Goal: Task Accomplishment & Management: Complete application form

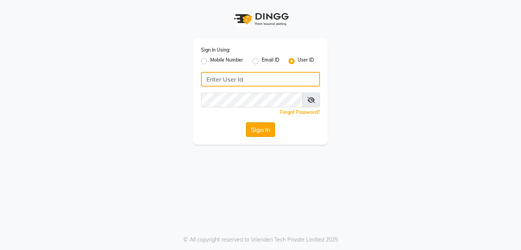
type input "seemashair&skin"
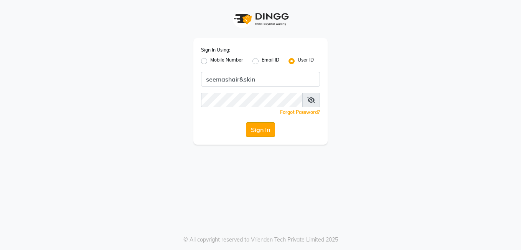
click at [253, 132] on button "Sign In" at bounding box center [260, 129] width 29 height 15
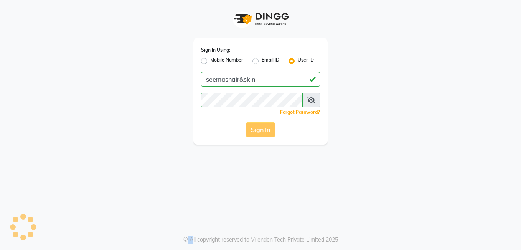
click at [253, 132] on div "Sign In" at bounding box center [260, 129] width 119 height 15
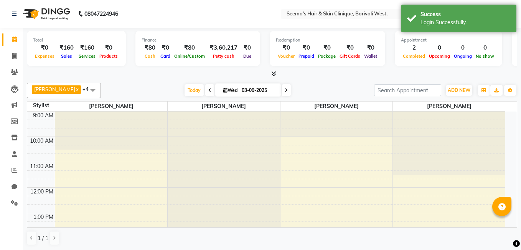
select select "en"
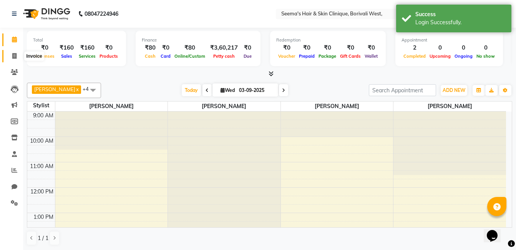
click at [15, 58] on icon at bounding box center [14, 56] width 4 height 6
select select "service"
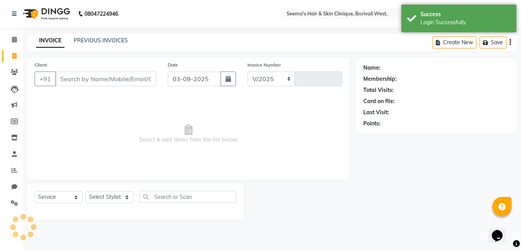
select select "8084"
type input "1533"
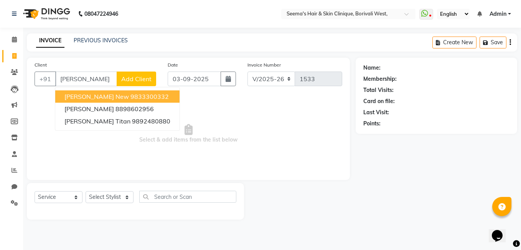
click at [89, 96] on span "Tejal Trivedi New" at bounding box center [97, 97] width 65 height 8
type input "9833300332"
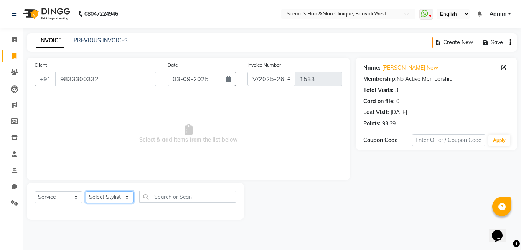
click at [127, 197] on select "Select Stylist [PERSON_NAME] [PERSON_NAME] [PERSON_NAME] [PERSON_NAME] [PERSON_…" at bounding box center [110, 197] width 48 height 12
select select "75453"
click at [86, 191] on select "Select Stylist [PERSON_NAME] [PERSON_NAME] [PERSON_NAME] [PERSON_NAME] [PERSON_…" at bounding box center [110, 197] width 48 height 12
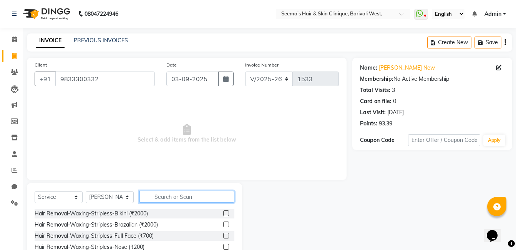
click at [168, 197] on input "text" at bounding box center [186, 196] width 95 height 12
type input "Th"
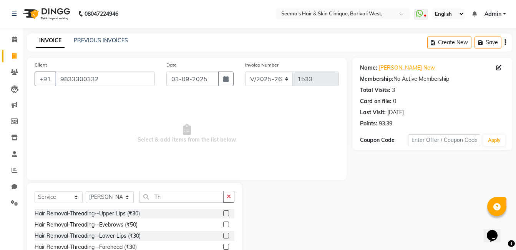
click at [223, 223] on label at bounding box center [226, 224] width 6 height 6
click at [223, 223] on input "checkbox" at bounding box center [225, 224] width 5 height 5
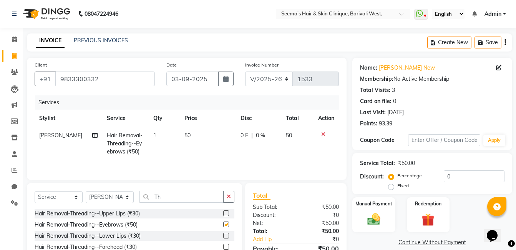
checkbox input "false"
click at [228, 196] on icon "button" at bounding box center [229, 196] width 4 height 5
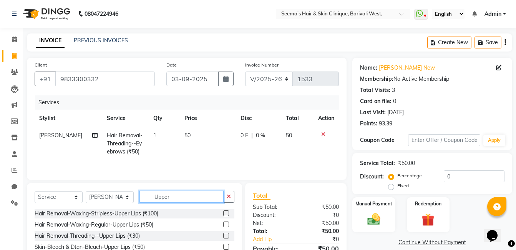
type input "Upper"
click at [226, 208] on div at bounding box center [228, 213] width 11 height 10
click at [226, 210] on label at bounding box center [226, 213] width 6 height 6
click at [226, 211] on input "checkbox" at bounding box center [225, 213] width 5 height 5
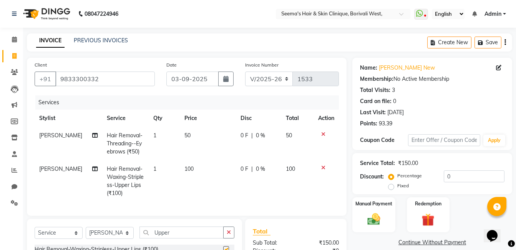
checkbox input "false"
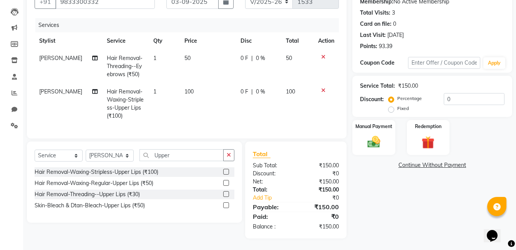
scroll to position [83, 0]
click at [371, 137] on img at bounding box center [374, 141] width 22 height 15
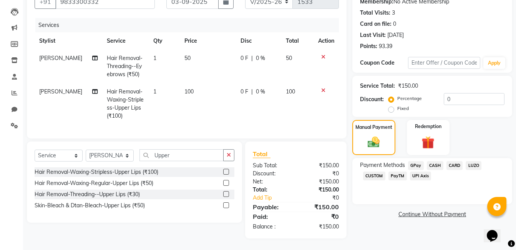
click at [434, 161] on span "CASH" at bounding box center [435, 165] width 17 height 9
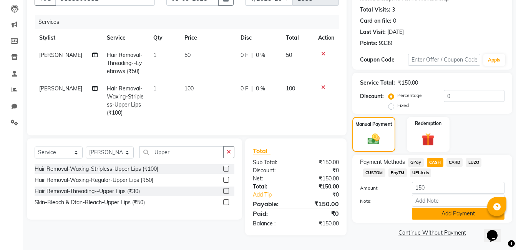
click at [455, 211] on button "Add Payment" at bounding box center [458, 213] width 93 height 12
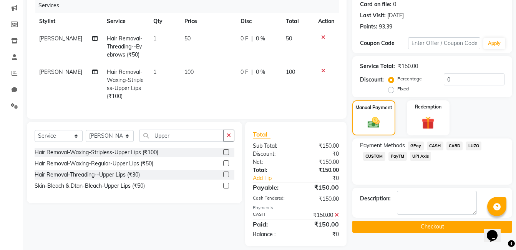
scroll to position [110, 0]
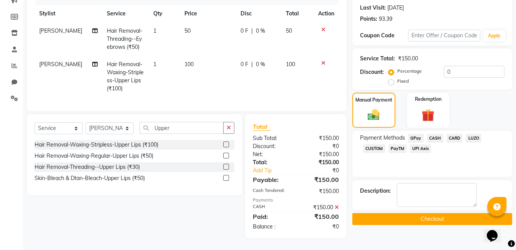
click at [449, 217] on button "Checkout" at bounding box center [432, 219] width 160 height 12
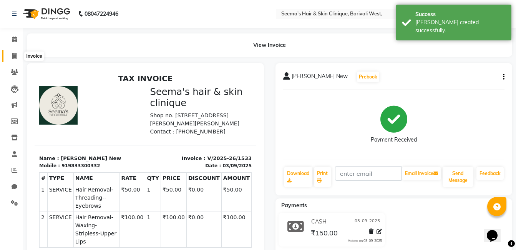
click at [15, 54] on icon at bounding box center [14, 56] width 4 height 6
select select "service"
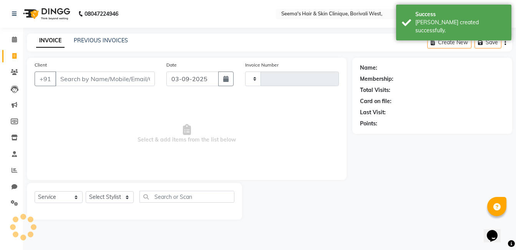
type input "1534"
select select "8084"
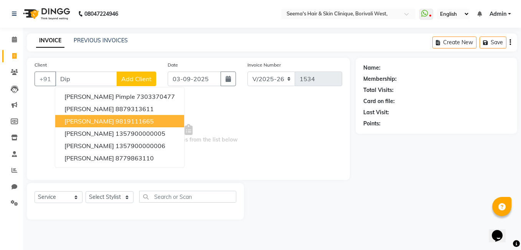
click at [75, 120] on span "Dipti Trivedi" at bounding box center [90, 121] width 50 height 8
type input "9819111665"
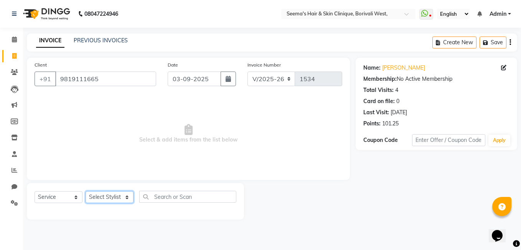
click at [130, 199] on select "Select Stylist [PERSON_NAME] [PERSON_NAME] [PERSON_NAME] [PERSON_NAME] [PERSON_…" at bounding box center [110, 197] width 48 height 12
select select "75553"
click at [86, 191] on select "Select Stylist [PERSON_NAME] [PERSON_NAME] [PERSON_NAME] [PERSON_NAME] [PERSON_…" at bounding box center [110, 197] width 48 height 12
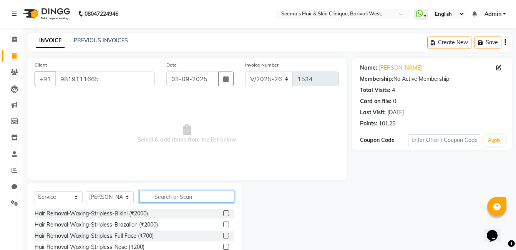
click at [172, 195] on input "text" at bounding box center [186, 196] width 95 height 12
type input "Th"
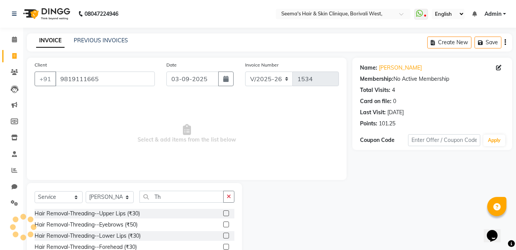
click at [223, 223] on label at bounding box center [226, 224] width 6 height 6
click at [223, 223] on input "checkbox" at bounding box center [225, 224] width 5 height 5
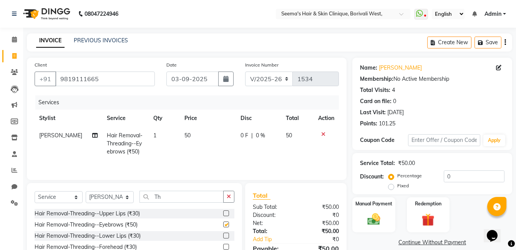
checkbox input "false"
click at [229, 195] on icon "button" at bounding box center [229, 196] width 4 height 5
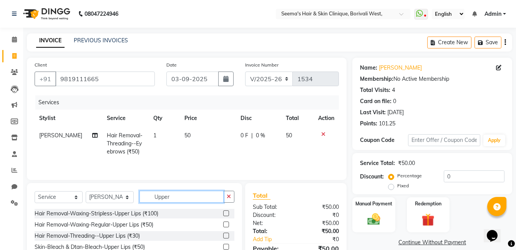
type input "Upper"
click at [227, 225] on label at bounding box center [226, 224] width 6 height 6
click at [227, 225] on input "checkbox" at bounding box center [225, 224] width 5 height 5
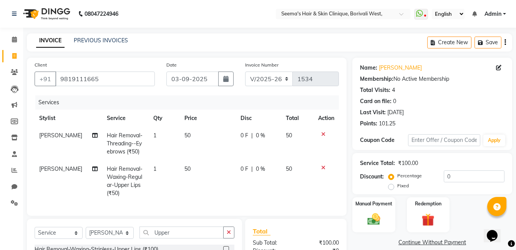
checkbox input "false"
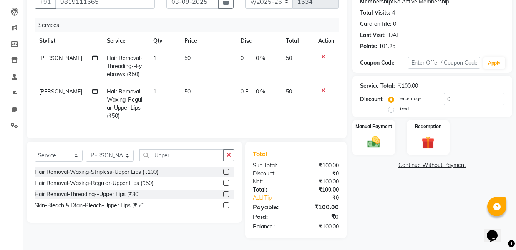
click at [241, 103] on td "0 F | 0 %" at bounding box center [258, 103] width 45 height 41
select select "75553"
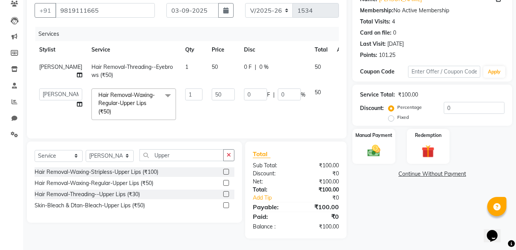
scroll to position [82, 0]
drag, startPoint x: 315, startPoint y: 88, endPoint x: 322, endPoint y: 86, distance: 7.1
click at [332, 86] on td at bounding box center [344, 104] width 25 height 41
click at [340, 88] on icon at bounding box center [342, 90] width 4 height 5
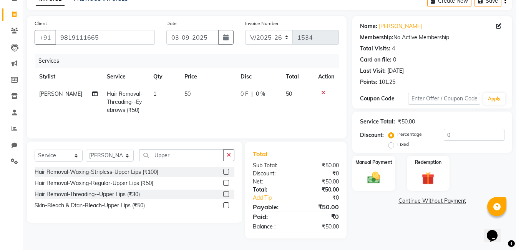
scroll to position [41, 0]
click at [227, 171] on label at bounding box center [226, 172] width 6 height 6
click at [227, 171] on input "checkbox" at bounding box center [225, 171] width 5 height 5
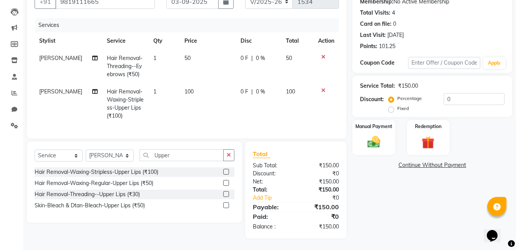
checkbox input "false"
click at [375, 134] on img at bounding box center [374, 141] width 22 height 15
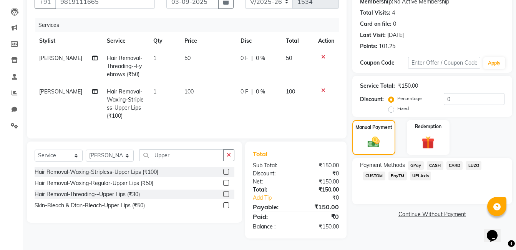
click at [435, 161] on span "CASH" at bounding box center [435, 165] width 17 height 9
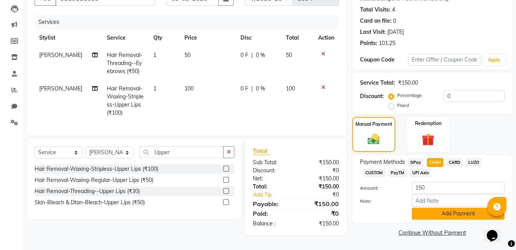
click at [465, 208] on button "Add Payment" at bounding box center [458, 213] width 93 height 12
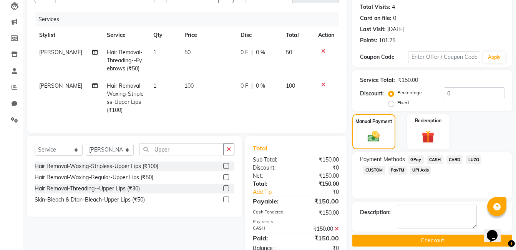
scroll to position [110, 0]
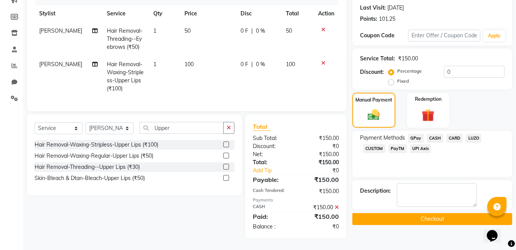
click at [458, 216] on button "Checkout" at bounding box center [432, 219] width 160 height 12
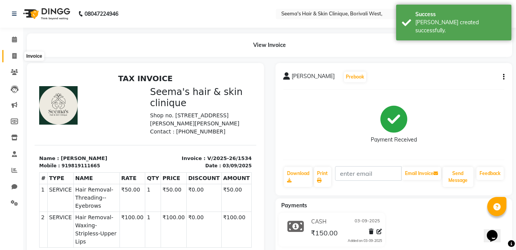
click at [16, 55] on icon at bounding box center [14, 56] width 4 height 6
select select "service"
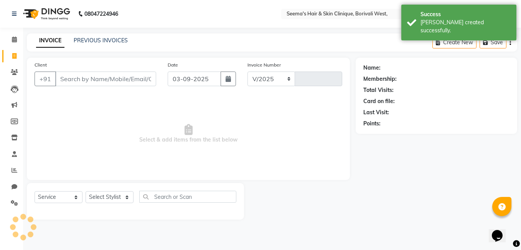
select select "8084"
type input "1535"
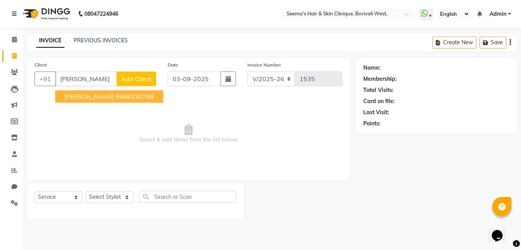
click at [75, 96] on span "kalika Dabholkar" at bounding box center [90, 97] width 50 height 8
type input "9969330798"
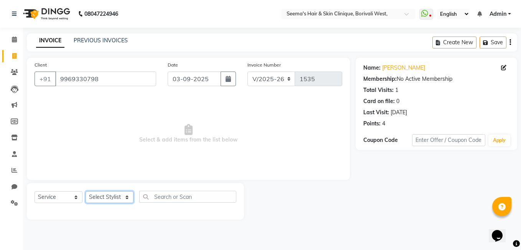
click at [126, 197] on select "Select Stylist [PERSON_NAME] [PERSON_NAME] [PERSON_NAME] [PERSON_NAME] [PERSON_…" at bounding box center [110, 197] width 48 height 12
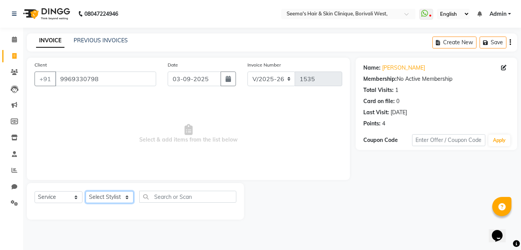
select select "75554"
click at [86, 191] on select "Select Stylist [PERSON_NAME] [PERSON_NAME] [PERSON_NAME] [PERSON_NAME] [PERSON_…" at bounding box center [110, 197] width 48 height 12
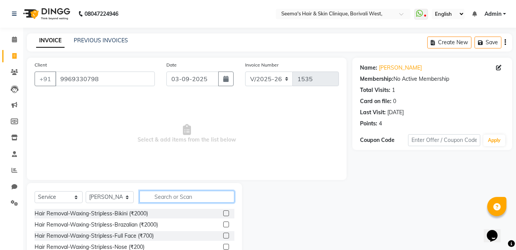
click at [169, 199] on input "text" at bounding box center [186, 196] width 95 height 12
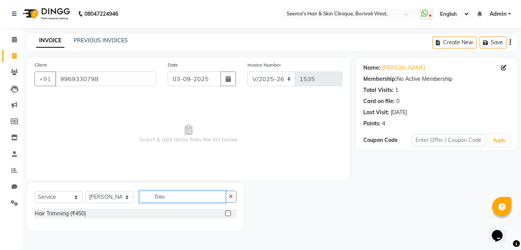
type input "Trim"
click at [231, 212] on label at bounding box center [228, 213] width 6 height 6
click at [230, 212] on input "checkbox" at bounding box center [227, 213] width 5 height 5
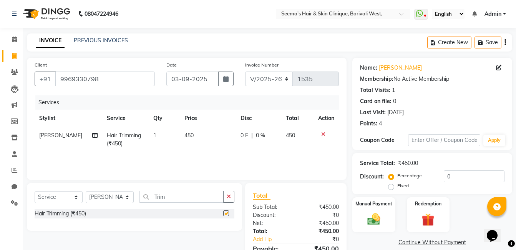
checkbox input "false"
click at [230, 195] on icon "button" at bounding box center [229, 196] width 4 height 5
type input "F"
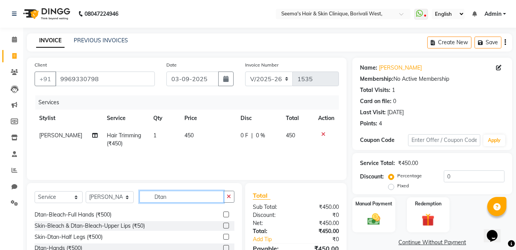
scroll to position [8, 0]
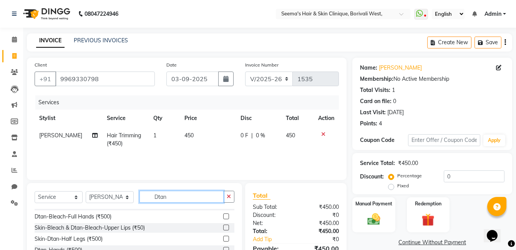
type input "Dtan"
click at [223, 238] on label at bounding box center [226, 238] width 6 height 6
click at [223, 238] on input "checkbox" at bounding box center [225, 238] width 5 height 5
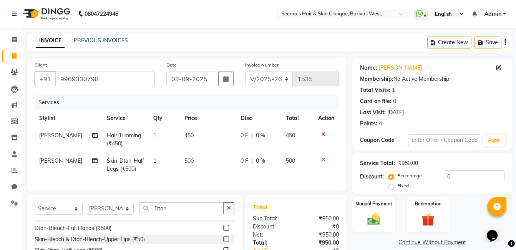
checkbox input "false"
click at [232, 214] on button "button" at bounding box center [228, 208] width 11 height 12
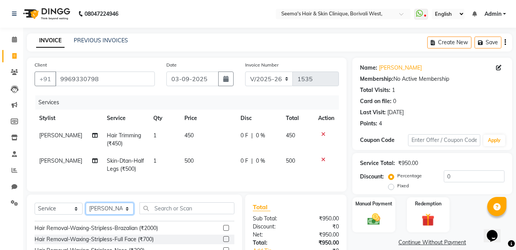
click at [129, 214] on select "Select Stylist [PERSON_NAME] [PERSON_NAME] [PERSON_NAME] [PERSON_NAME] [PERSON_…" at bounding box center [110, 208] width 48 height 12
select select "88244"
click at [86, 208] on select "Select Stylist [PERSON_NAME] [PERSON_NAME] [PERSON_NAME] [PERSON_NAME] [PERSON_…" at bounding box center [110, 208] width 48 height 12
click at [153, 214] on input "text" at bounding box center [186, 208] width 95 height 12
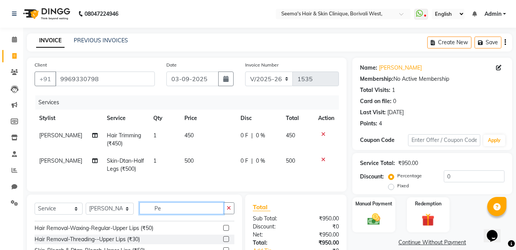
scroll to position [0, 0]
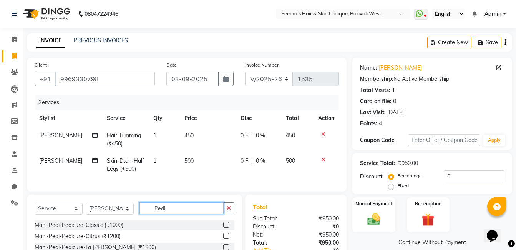
type input "Pedi"
click at [223, 227] on label at bounding box center [226, 225] width 6 height 6
click at [223, 227] on input "checkbox" at bounding box center [225, 224] width 5 height 5
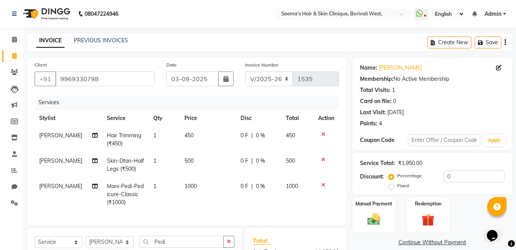
checkbox input "false"
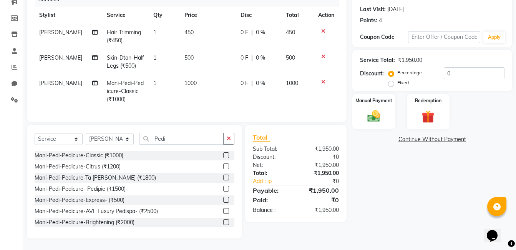
scroll to position [109, 0]
click at [75, 139] on select "Select Service Product Membership Package Voucher Prepaid Gift Card" at bounding box center [59, 139] width 48 height 12
select select "product"
click at [35, 133] on select "Select Service Product Membership Package Voucher Prepaid Gift Card" at bounding box center [59, 139] width 48 height 12
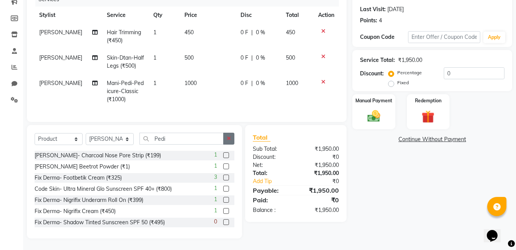
click at [232, 139] on button "button" at bounding box center [228, 138] width 11 height 12
click at [126, 137] on select "Select Stylist [PERSON_NAME] [PERSON_NAME] [PERSON_NAME] [PERSON_NAME] [PERSON_…" at bounding box center [110, 139] width 48 height 12
select select "75882"
click at [86, 133] on select "Select Stylist [PERSON_NAME] [PERSON_NAME] [PERSON_NAME] [PERSON_NAME] [PERSON_…" at bounding box center [110, 139] width 48 height 12
click at [172, 140] on input "text" at bounding box center [186, 138] width 95 height 12
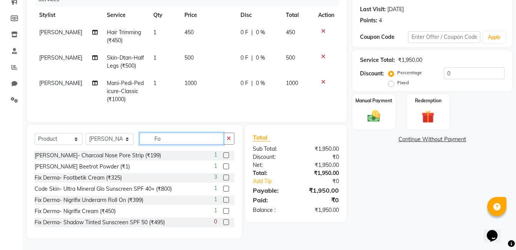
scroll to position [92, 0]
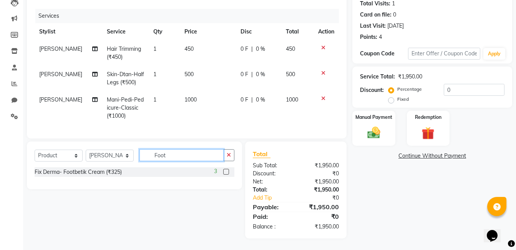
type input "Foot"
click at [226, 170] on label at bounding box center [226, 172] width 6 height 6
click at [226, 170] on input "checkbox" at bounding box center [225, 171] width 5 height 5
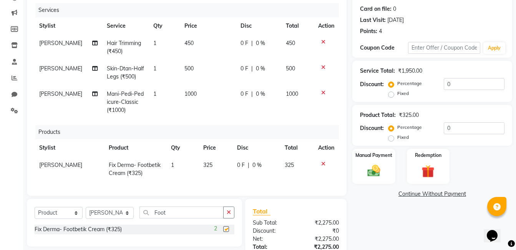
checkbox input "false"
click at [378, 177] on img at bounding box center [374, 170] width 22 height 15
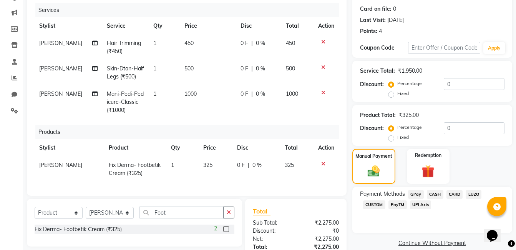
click at [416, 195] on span "GPay" at bounding box center [416, 194] width 16 height 9
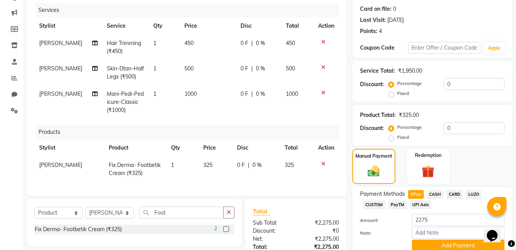
scroll to position [155, 0]
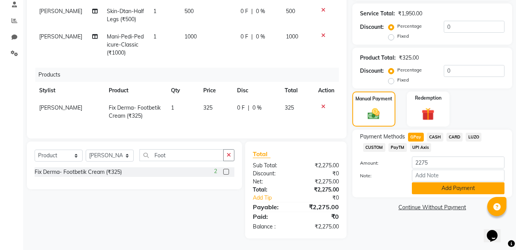
click at [442, 182] on button "Add Payment" at bounding box center [458, 188] width 93 height 12
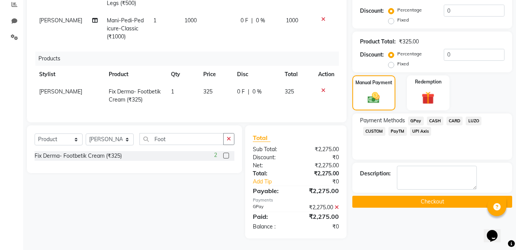
scroll to position [171, 0]
click at [438, 195] on button "Checkout" at bounding box center [432, 201] width 160 height 12
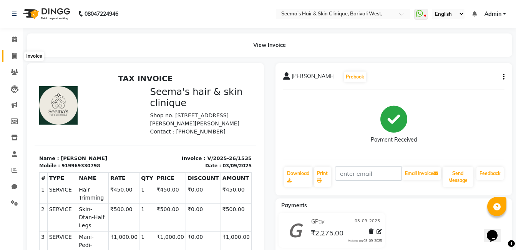
click at [16, 53] on icon at bounding box center [14, 56] width 4 height 6
select select "8084"
select select "service"
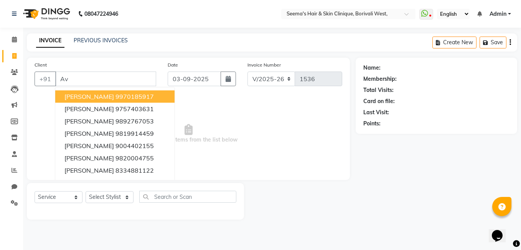
type input "A"
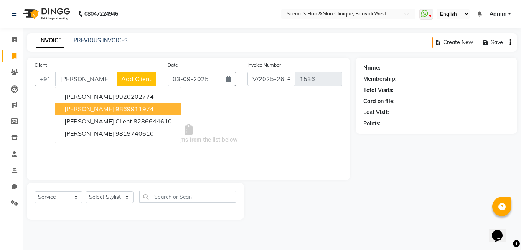
click at [86, 104] on button "Vrushali Mhatre 9869911974" at bounding box center [118, 109] width 126 height 12
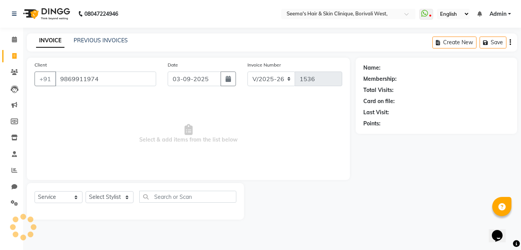
type input "9869911974"
select select "1: Object"
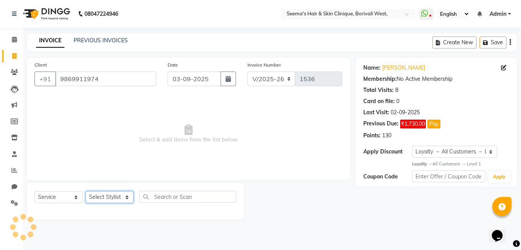
click at [126, 198] on select "Select Stylist [PERSON_NAME] [PERSON_NAME] [PERSON_NAME] [PERSON_NAME] [PERSON_…" at bounding box center [110, 197] width 48 height 12
select select "75554"
click at [86, 191] on select "Select Stylist [PERSON_NAME] [PERSON_NAME] [PERSON_NAME] [PERSON_NAME] [PERSON_…" at bounding box center [110, 197] width 48 height 12
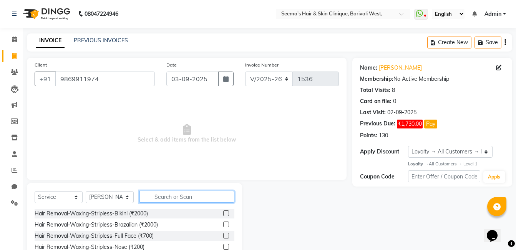
click at [159, 197] on input "text" at bounding box center [186, 196] width 95 height 12
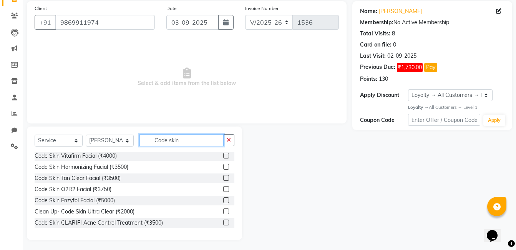
scroll to position [58, 0]
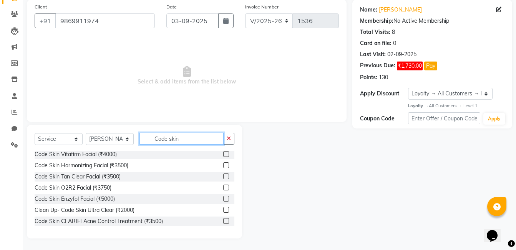
type input "Code skin"
click at [139, 213] on div "Clean Up- Code Skin Ultra Clear (₹2000)" at bounding box center [135, 210] width 200 height 10
click at [223, 208] on label at bounding box center [226, 210] width 6 height 6
click at [223, 208] on input "checkbox" at bounding box center [225, 209] width 5 height 5
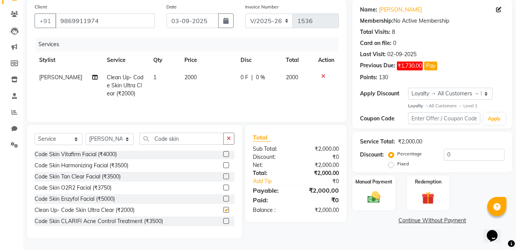
checkbox input "false"
click at [422, 221] on link "Continue Without Payment" at bounding box center [432, 220] width 157 height 8
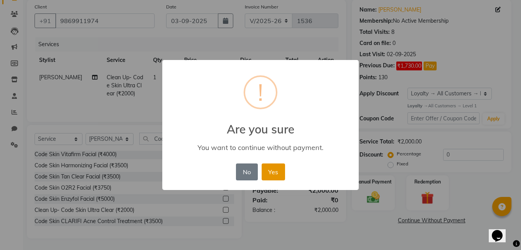
click at [277, 170] on button "Yes" at bounding box center [273, 171] width 23 height 17
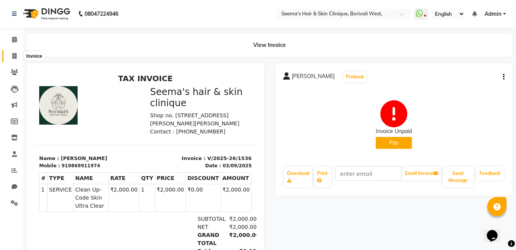
click at [14, 56] on icon at bounding box center [14, 56] width 4 height 6
select select "service"
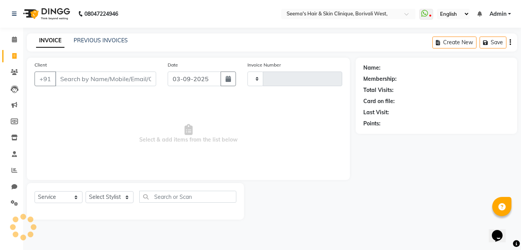
type input "1537"
select select "8084"
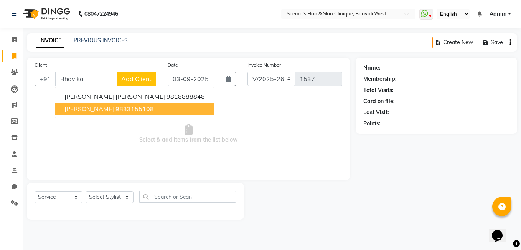
click at [89, 111] on span "Bhavika Makatia" at bounding box center [90, 109] width 50 height 8
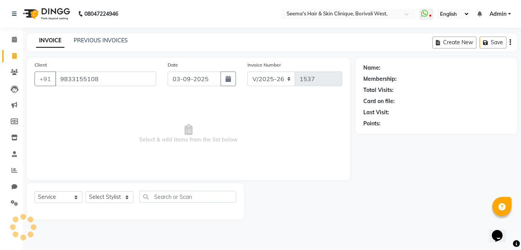
type input "9833155108"
select select "1: Object"
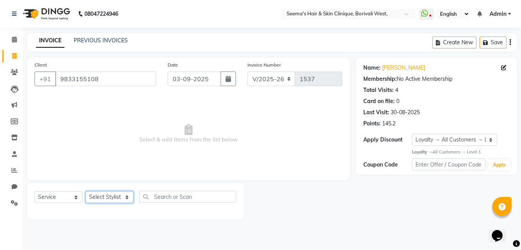
click at [124, 196] on select "Select Stylist [PERSON_NAME] [PERSON_NAME] [PERSON_NAME] [PERSON_NAME] [PERSON_…" at bounding box center [110, 197] width 48 height 12
select select "75453"
click at [86, 191] on select "Select Stylist [PERSON_NAME] [PERSON_NAME] [PERSON_NAME] [PERSON_NAME] [PERSON_…" at bounding box center [110, 197] width 48 height 12
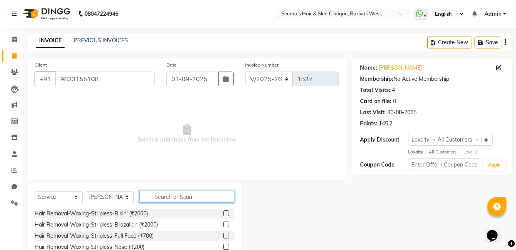
click at [169, 199] on input "text" at bounding box center [186, 196] width 95 height 12
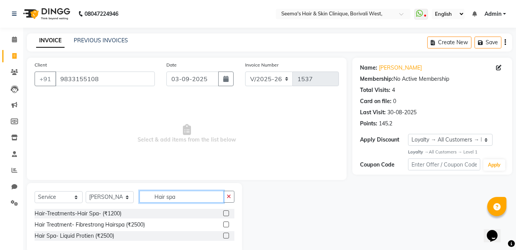
type input "Hair spa"
click at [226, 213] on label at bounding box center [226, 213] width 6 height 6
click at [226, 213] on input "checkbox" at bounding box center [225, 213] width 5 height 5
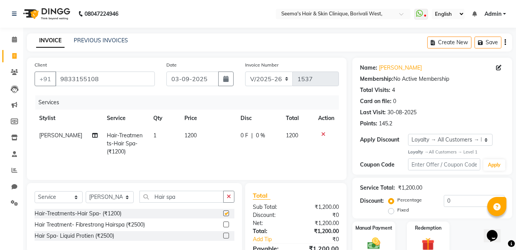
checkbox input "false"
click at [192, 134] on td "1200" at bounding box center [208, 143] width 56 height 33
select select "75453"
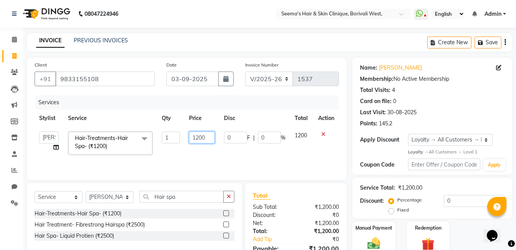
click at [200, 137] on input "1200" at bounding box center [202, 137] width 26 height 12
type input "1400"
click at [251, 145] on td "0 F | 0 %" at bounding box center [254, 143] width 71 height 33
select select "75453"
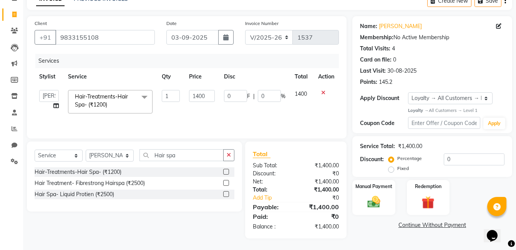
scroll to position [40, 0]
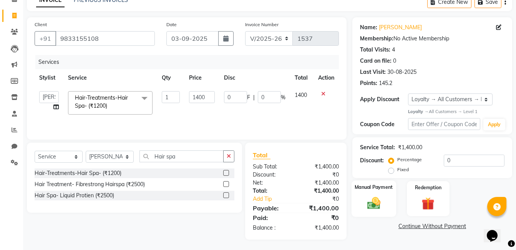
click at [377, 209] on img at bounding box center [374, 202] width 22 height 15
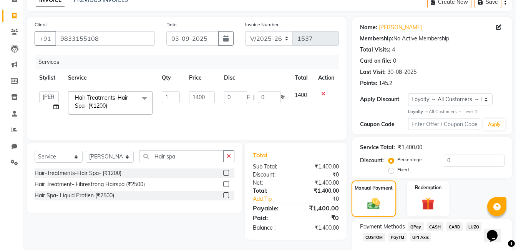
scroll to position [83, 0]
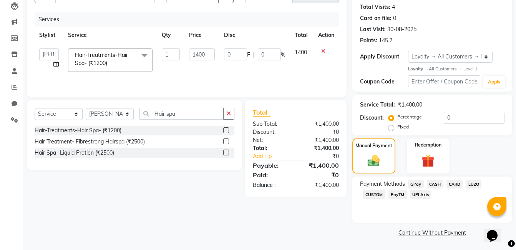
click at [413, 182] on span "GPay" at bounding box center [416, 183] width 16 height 9
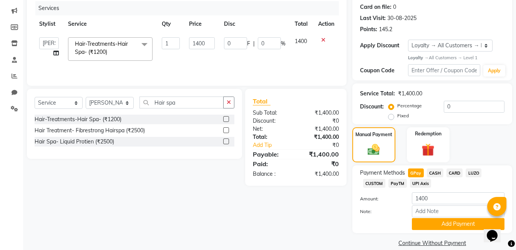
scroll to position [104, 0]
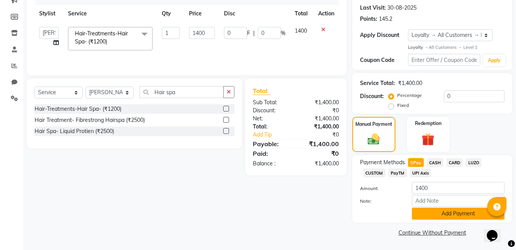
click at [442, 212] on button "Add Payment" at bounding box center [458, 213] width 93 height 12
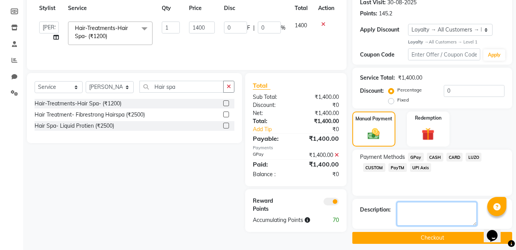
scroll to position [115, 0]
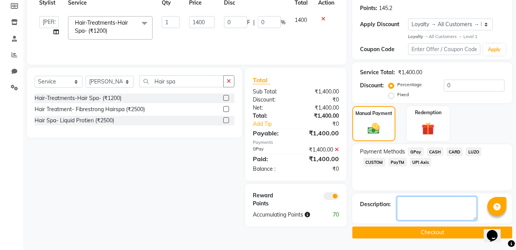
click at [448, 201] on textarea at bounding box center [437, 208] width 80 height 24
click at [440, 230] on button "Checkout" at bounding box center [432, 232] width 160 height 12
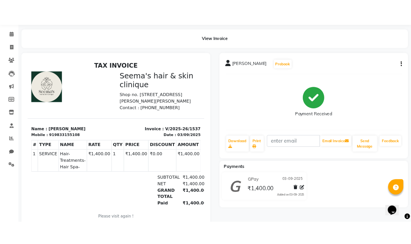
scroll to position [64, 0]
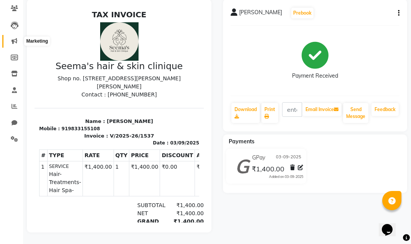
click at [13, 37] on span at bounding box center [14, 41] width 13 height 9
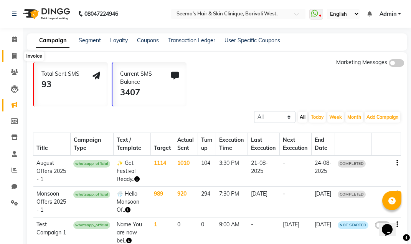
click at [13, 58] on icon at bounding box center [14, 56] width 4 height 6
select select "service"
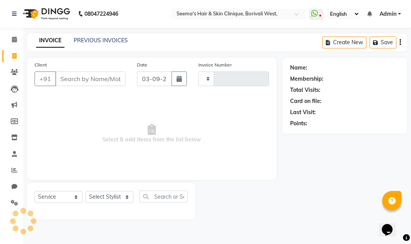
type input "1538"
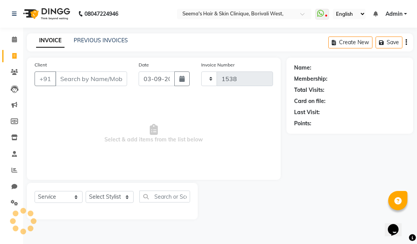
select select "8084"
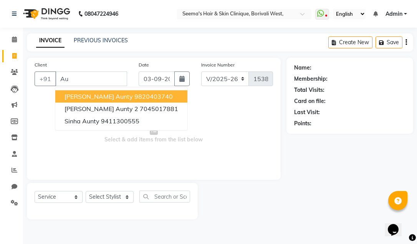
type input "A"
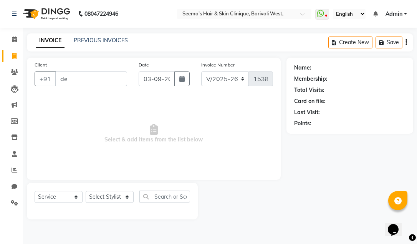
type input "d"
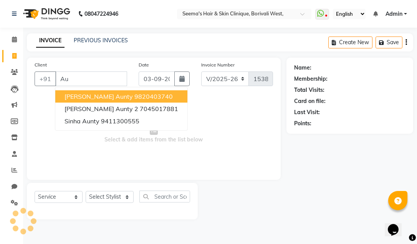
type input "A"
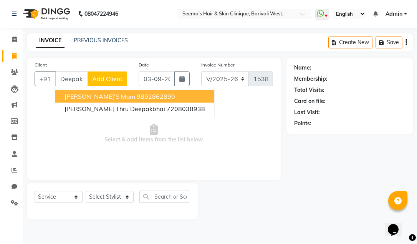
click at [87, 97] on span "Deepak's Mom" at bounding box center [100, 97] width 71 height 8
type input "9892862890"
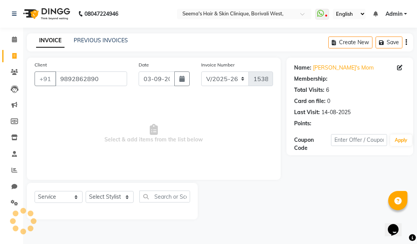
select select "1: Object"
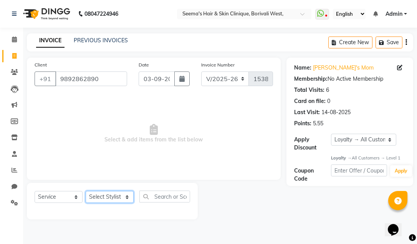
click at [126, 197] on select "Select Stylist [PERSON_NAME] [PERSON_NAME] [PERSON_NAME] [PERSON_NAME] [PERSON_…" at bounding box center [110, 197] width 48 height 12
select select "78302"
click at [86, 191] on select "Select Stylist [PERSON_NAME] [PERSON_NAME] [PERSON_NAME] [PERSON_NAME] [PERSON_…" at bounding box center [110, 197] width 48 height 12
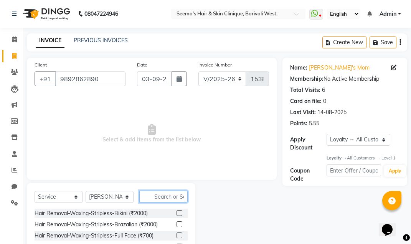
click at [154, 195] on input "text" at bounding box center [163, 196] width 48 height 12
type input "TH"
click at [177, 214] on label at bounding box center [180, 213] width 6 height 6
click at [177, 214] on input "checkbox" at bounding box center [179, 213] width 5 height 5
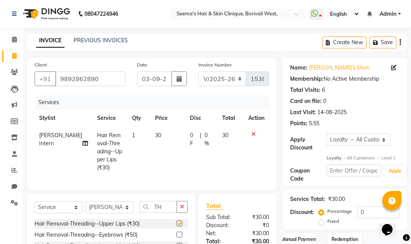
checkbox input "false"
click at [155, 134] on span "30" at bounding box center [158, 135] width 6 height 7
select select "78302"
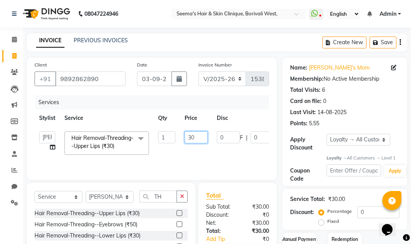
click at [191, 136] on input "30" at bounding box center [196, 137] width 23 height 12
type input "20"
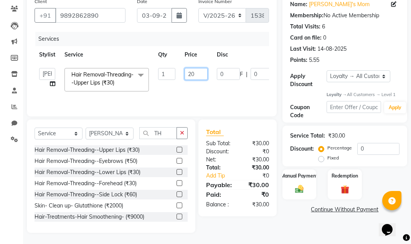
scroll to position [64, 0]
click at [302, 184] on img at bounding box center [299, 189] width 15 height 10
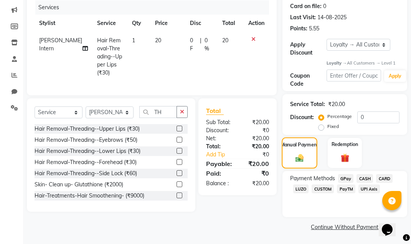
scroll to position [95, 0]
click at [366, 178] on span "CASH" at bounding box center [365, 178] width 17 height 9
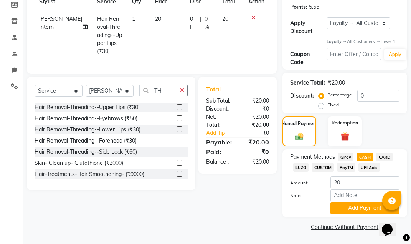
scroll to position [117, 0]
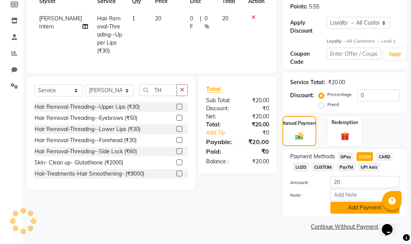
click at [359, 207] on button "Add Payment" at bounding box center [365, 208] width 69 height 12
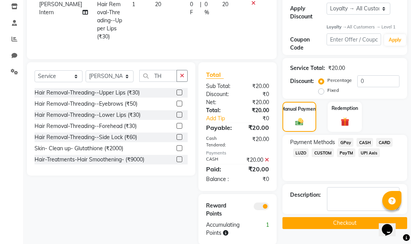
scroll to position [141, 0]
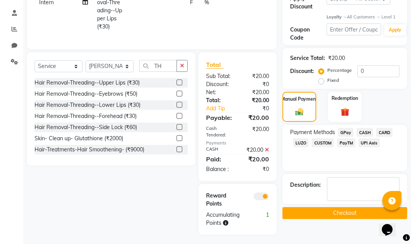
click at [354, 215] on button "Checkout" at bounding box center [345, 213] width 125 height 12
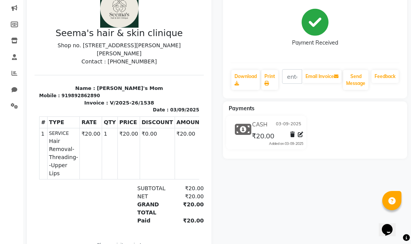
scroll to position [144, 0]
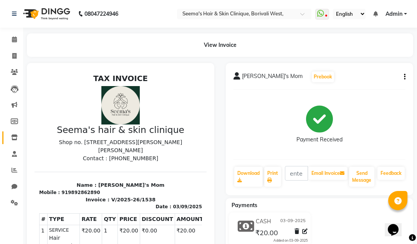
select select "service"
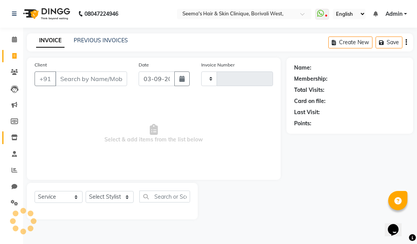
type input "1539"
select select "8084"
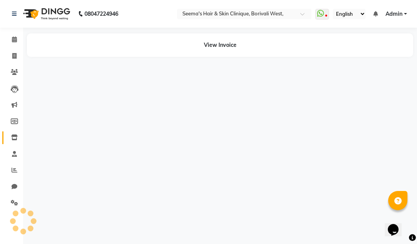
select select "service"
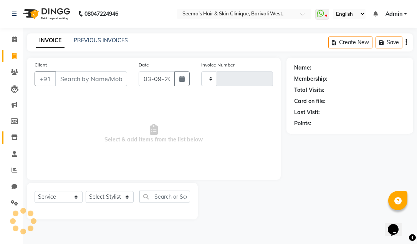
type input "1539"
select select "8084"
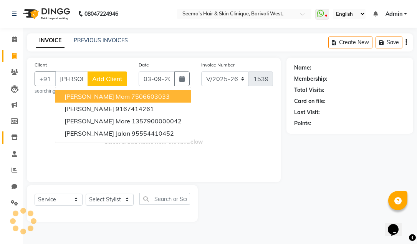
scroll to position [0, 4]
click at [58, 78] on input "[PERSON_NAME]" at bounding box center [71, 78] width 33 height 15
click at [60, 79] on input "[PERSON_NAME]" at bounding box center [71, 78] width 33 height 15
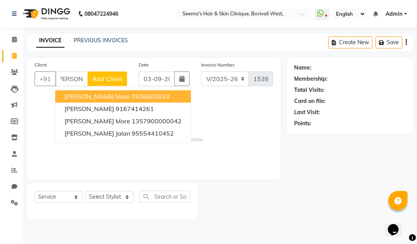
click at [58, 79] on input "[PERSON_NAME]" at bounding box center [71, 78] width 33 height 15
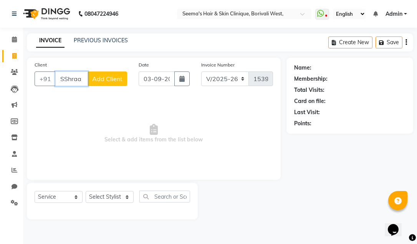
scroll to position [0, 0]
type input "a"
click at [95, 74] on input "a" at bounding box center [91, 78] width 72 height 15
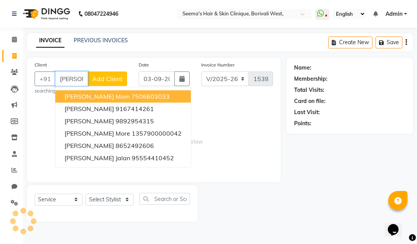
scroll to position [0, 4]
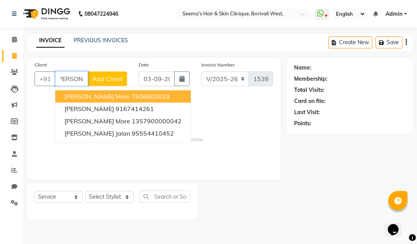
click at [86, 78] on input "[PERSON_NAME]" at bounding box center [71, 78] width 33 height 15
type input "[PERSON_NAME]"
click at [103, 74] on button "Add Client" at bounding box center [108, 78] width 40 height 15
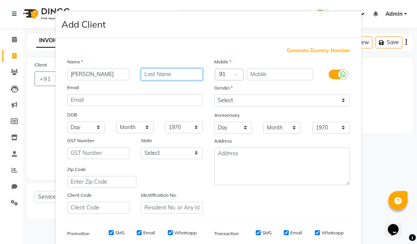
click at [143, 71] on input "text" at bounding box center [172, 74] width 62 height 12
type input "Pachhapur"
click at [369, 73] on ngb-modal-window "Add Client Generate Dummy Number Name [PERSON_NAME] Email DOB Day 01 02 03 04 0…" at bounding box center [208, 122] width 417 height 244
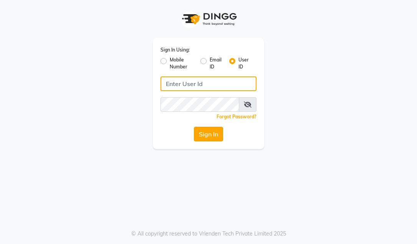
type input "seemashair&skin"
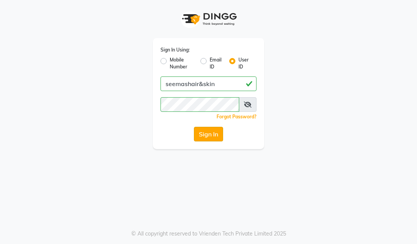
click at [211, 135] on button "Sign In" at bounding box center [208, 134] width 29 height 15
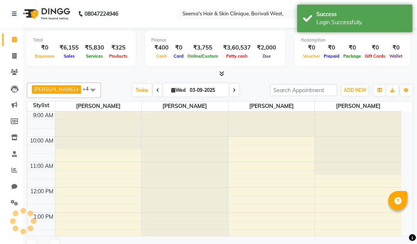
select select "en"
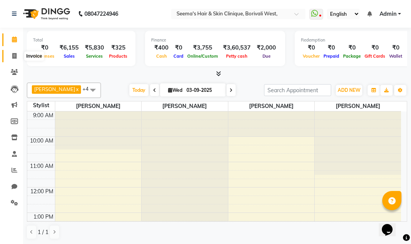
click at [13, 57] on icon at bounding box center [14, 56] width 4 height 6
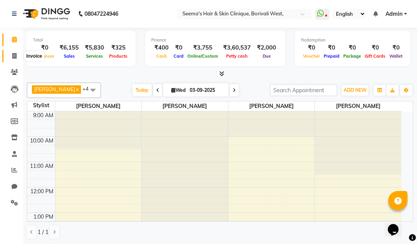
select select "service"
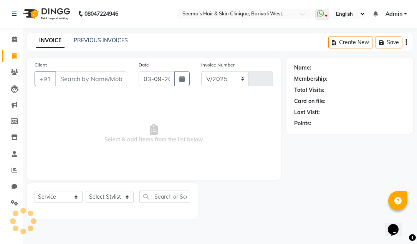
select select "8084"
type input "1539"
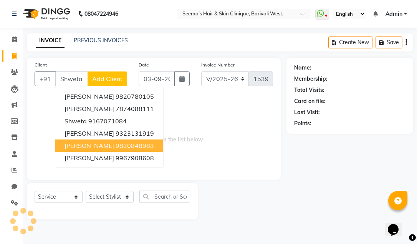
click at [84, 144] on span "[PERSON_NAME]" at bounding box center [90, 146] width 50 height 8
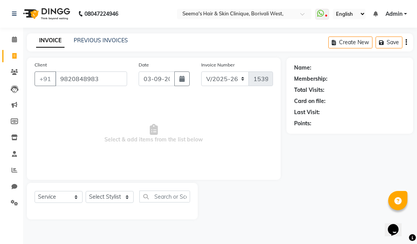
type input "9820848983"
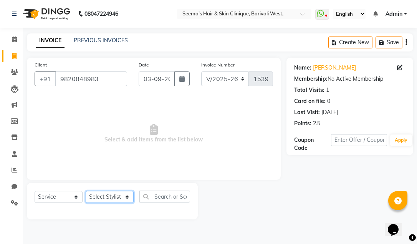
click at [128, 195] on select "Select Stylist [PERSON_NAME] [PERSON_NAME] [PERSON_NAME] [PERSON_NAME] [PERSON_…" at bounding box center [110, 197] width 48 height 12
select select "75554"
click at [86, 191] on select "Select Stylist [PERSON_NAME] [PERSON_NAME] [PERSON_NAME] [PERSON_NAME] [PERSON_…" at bounding box center [110, 197] width 48 height 12
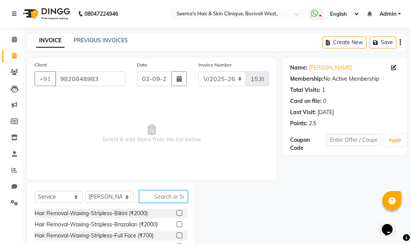
click at [168, 196] on input "text" at bounding box center [163, 196] width 48 height 12
type input "Th"
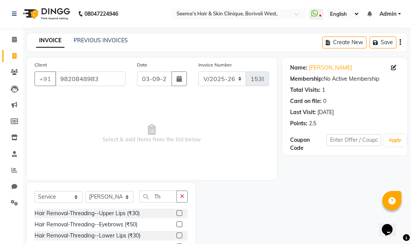
click at [177, 222] on label at bounding box center [180, 224] width 6 height 6
click at [177, 222] on input "checkbox" at bounding box center [179, 224] width 5 height 5
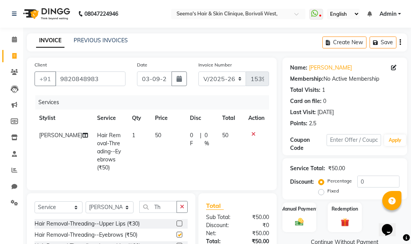
checkbox input "false"
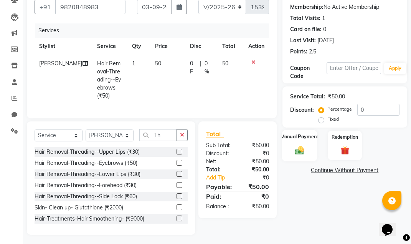
click at [304, 139] on label "Manual Payment" at bounding box center [299, 136] width 38 height 7
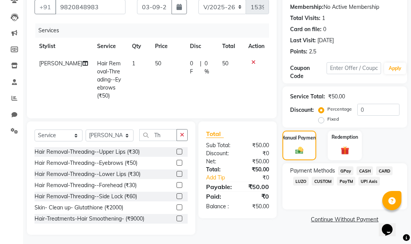
click at [346, 170] on span "GPay" at bounding box center [346, 170] width 16 height 9
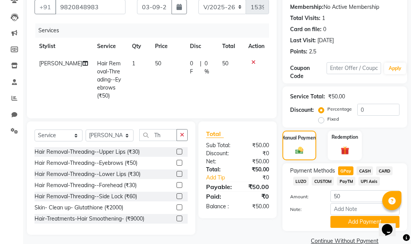
scroll to position [86, 0]
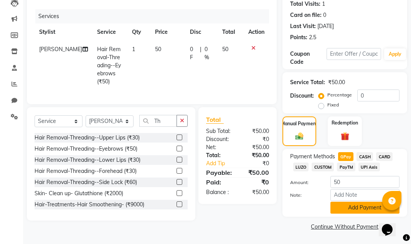
click at [358, 204] on button "Add Payment" at bounding box center [365, 208] width 69 height 12
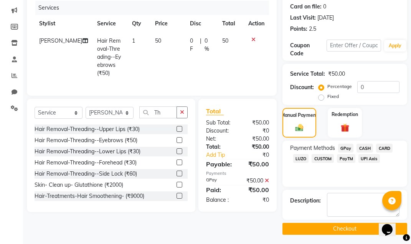
scroll to position [97, 0]
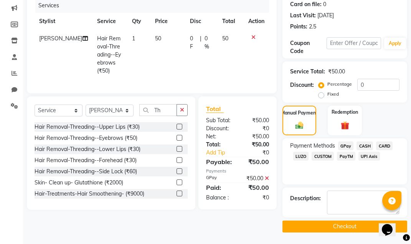
click at [357, 181] on div "Payment Methods GPay CASH CARD LUZO CUSTOM PayTM UPI Axis" at bounding box center [345, 161] width 125 height 46
click at [332, 222] on button "Checkout" at bounding box center [345, 226] width 125 height 12
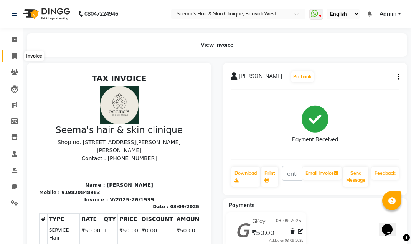
click at [17, 56] on icon at bounding box center [14, 56] width 4 height 6
select select "service"
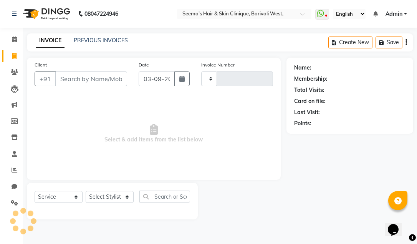
type input "1540"
select select "8084"
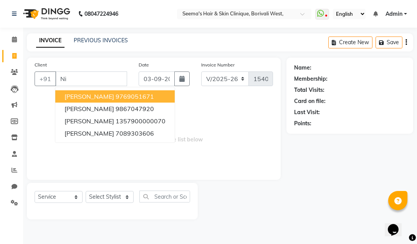
type input "N"
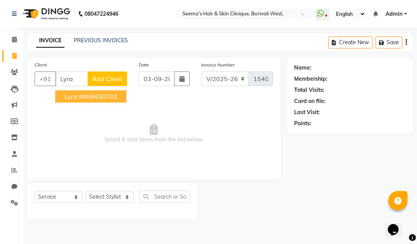
click at [81, 96] on ngb-highlight "9869450702" at bounding box center [98, 97] width 38 height 8
type input "9869450702"
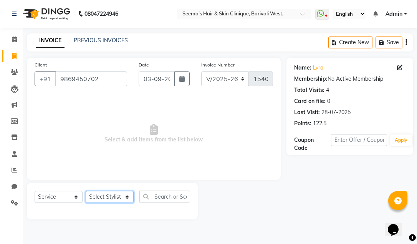
click at [127, 198] on select "Select Stylist [PERSON_NAME] [PERSON_NAME] [PERSON_NAME] [PERSON_NAME] [PERSON_…" at bounding box center [110, 197] width 48 height 12
select select "75453"
click at [86, 191] on select "Select Stylist [PERSON_NAME] [PERSON_NAME] [PERSON_NAME] [PERSON_NAME] [PERSON_…" at bounding box center [110, 197] width 48 height 12
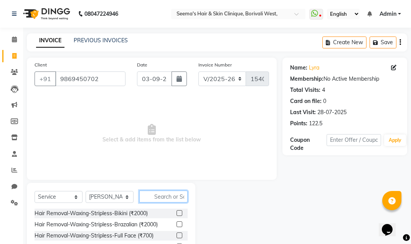
click at [169, 193] on input "text" at bounding box center [163, 196] width 48 height 12
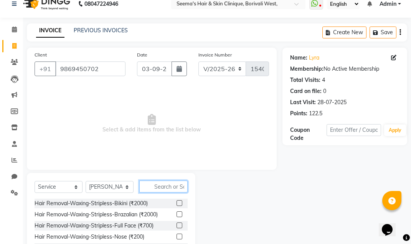
scroll to position [64, 0]
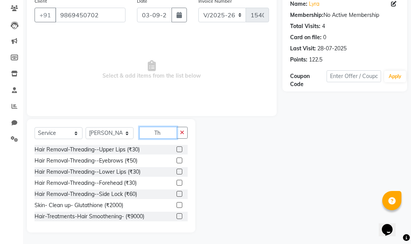
type input "Th"
click at [177, 162] on label at bounding box center [180, 160] width 6 height 6
click at [177, 162] on input "checkbox" at bounding box center [179, 160] width 5 height 5
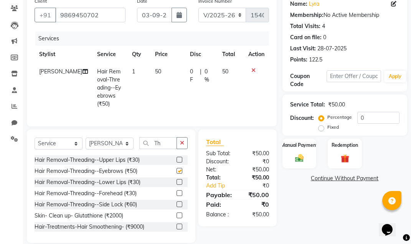
checkbox input "false"
click at [184, 137] on button "button" at bounding box center [182, 143] width 11 height 12
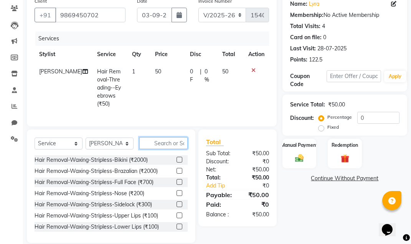
type input "Y"
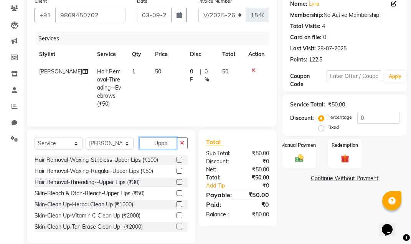
scroll to position [55, 0]
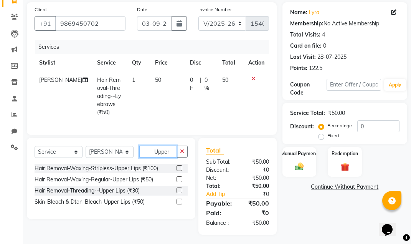
type input "Upper"
click at [179, 166] on label at bounding box center [180, 168] width 6 height 6
click at [179, 166] on input "checkbox" at bounding box center [179, 168] width 5 height 5
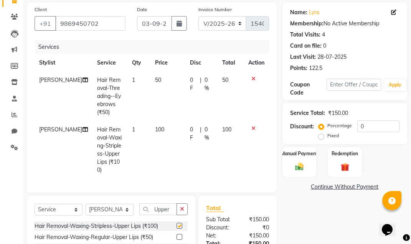
checkbox input "false"
click at [297, 168] on img at bounding box center [299, 166] width 15 height 10
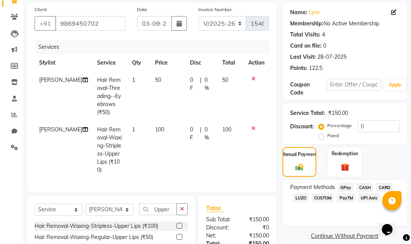
click at [345, 187] on span "GPay" at bounding box center [346, 187] width 16 height 9
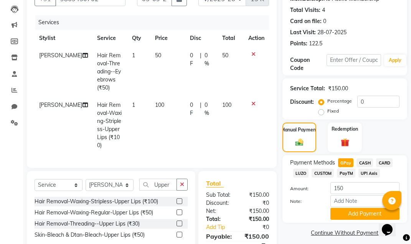
scroll to position [105, 0]
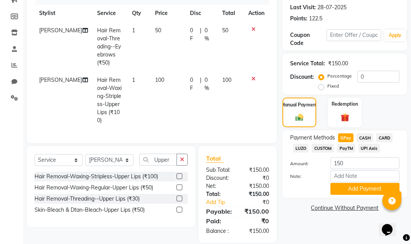
click at [345, 187] on button "Add Payment" at bounding box center [365, 189] width 69 height 12
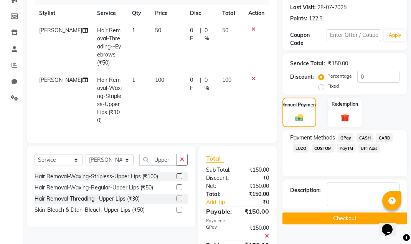
scroll to position [129, 0]
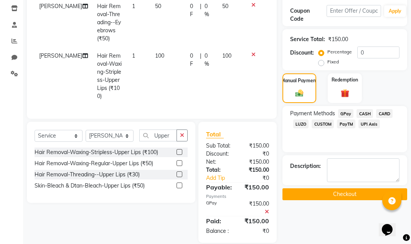
click at [345, 194] on button "Checkout" at bounding box center [345, 194] width 125 height 12
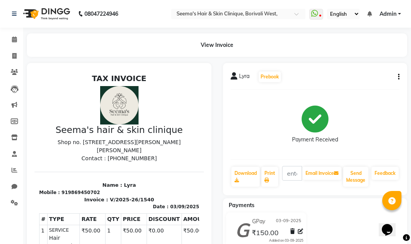
click at [343, 194] on div "Lyra Prebook Payment Received Download Print Email Invoice Send Message Feedback" at bounding box center [315, 129] width 185 height 132
click at [13, 55] on icon at bounding box center [14, 56] width 4 height 6
select select "service"
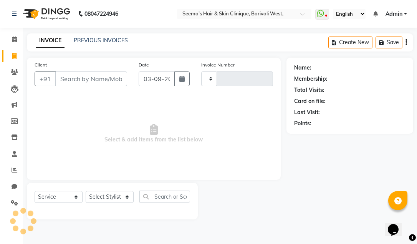
type input "1541"
select select "8084"
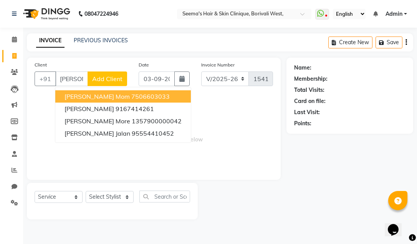
scroll to position [0, 4]
type input "[PERSON_NAME]"
click at [112, 74] on button "Add Client" at bounding box center [108, 78] width 40 height 15
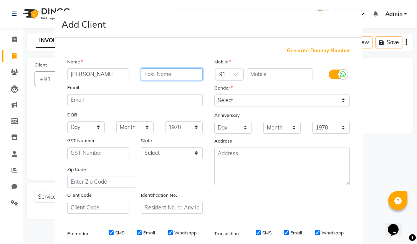
click at [150, 73] on input "text" at bounding box center [172, 74] width 62 height 12
type input "Pachhapur"
click at [309, 48] on span "Generate Dummy Number" at bounding box center [318, 51] width 63 height 8
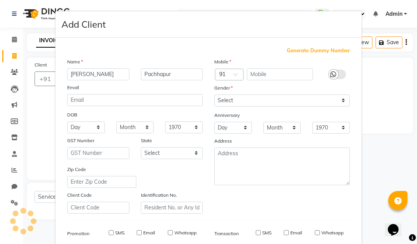
type input "1357900000094"
checkbox input "false"
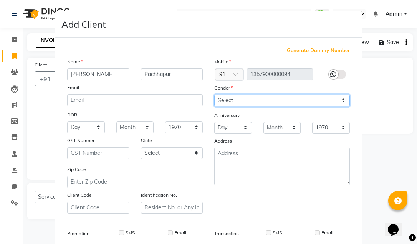
click at [341, 101] on select "Select [DEMOGRAPHIC_DATA] [DEMOGRAPHIC_DATA] Other Prefer Not To Say" at bounding box center [282, 100] width 136 height 12
select select "[DEMOGRAPHIC_DATA]"
click at [214, 94] on select "Select [DEMOGRAPHIC_DATA] [DEMOGRAPHIC_DATA] Other Prefer Not To Say" at bounding box center [282, 100] width 136 height 12
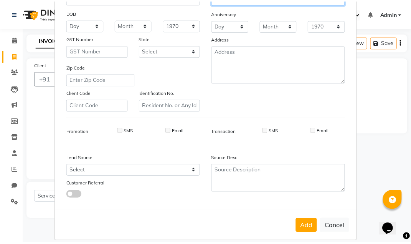
scroll to position [111, 0]
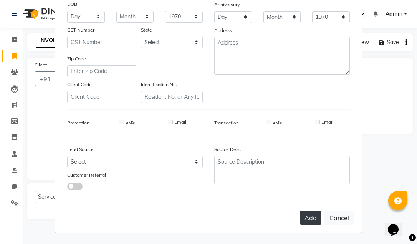
click at [309, 215] on button "Add" at bounding box center [311, 218] width 22 height 14
type input "1357900000094"
select select
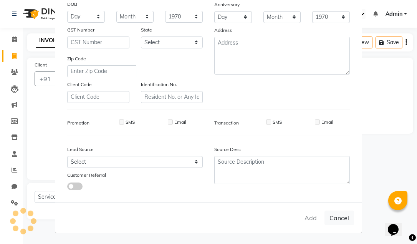
select select
checkbox input "false"
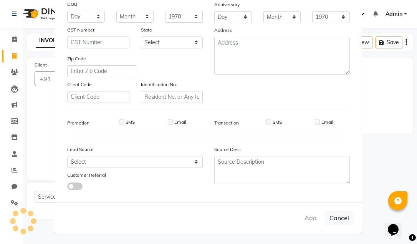
checkbox input "false"
select select "1: Object"
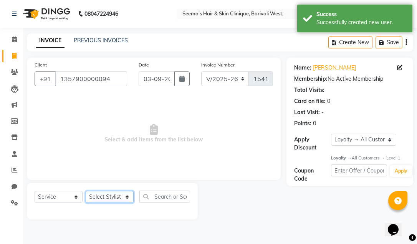
click at [127, 197] on select "Select Stylist [PERSON_NAME] [PERSON_NAME] [PERSON_NAME] [PERSON_NAME] [PERSON_…" at bounding box center [110, 197] width 48 height 12
select select "75553"
click at [86, 191] on select "Select Stylist [PERSON_NAME] [PERSON_NAME] [PERSON_NAME] [PERSON_NAME] [PERSON_…" at bounding box center [110, 197] width 48 height 12
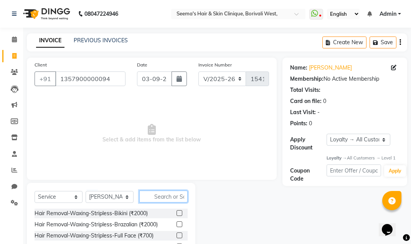
click at [161, 197] on input "text" at bounding box center [163, 196] width 48 height 12
type input "Y"
type input "TH"
click at [177, 222] on label at bounding box center [180, 224] width 6 height 6
click at [177, 222] on input "checkbox" at bounding box center [179, 224] width 5 height 5
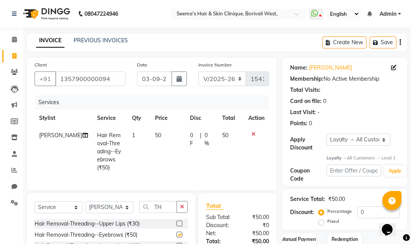
checkbox input "false"
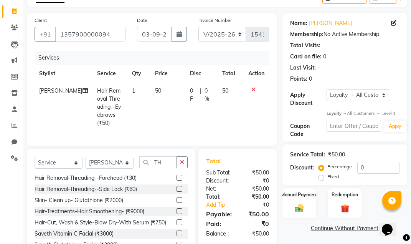
scroll to position [72, 0]
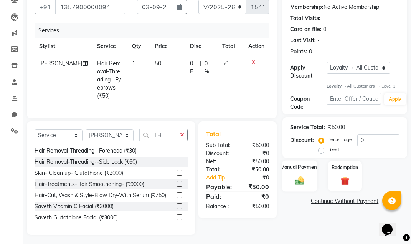
click at [297, 182] on img at bounding box center [299, 180] width 15 height 10
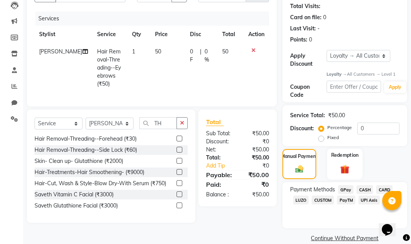
scroll to position [95, 0]
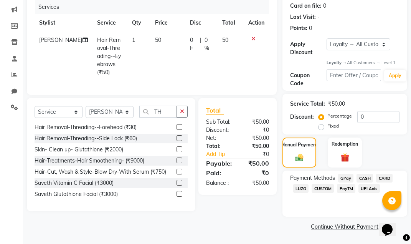
click at [347, 179] on span "GPay" at bounding box center [346, 178] width 16 height 9
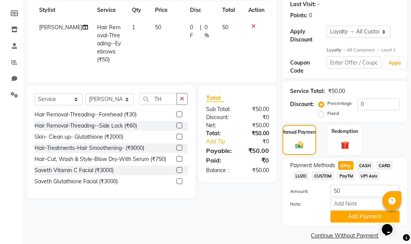
scroll to position [117, 0]
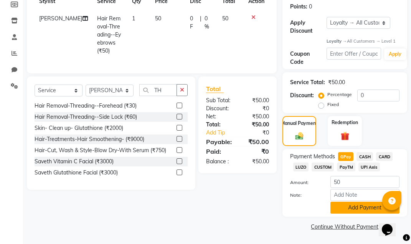
click at [357, 208] on button "Add Payment" at bounding box center [365, 208] width 69 height 12
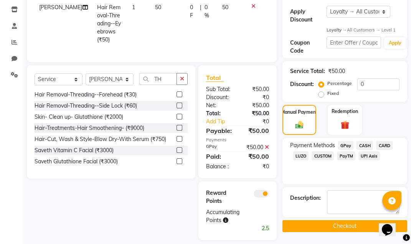
scroll to position [133, 0]
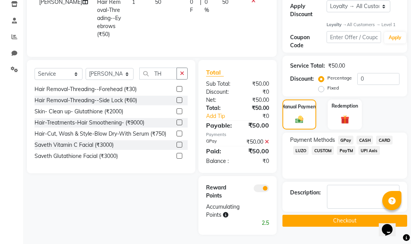
click at [352, 217] on button "Checkout" at bounding box center [345, 221] width 125 height 12
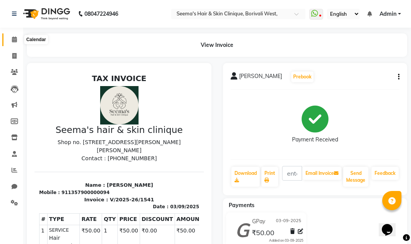
click at [13, 39] on icon at bounding box center [14, 39] width 5 height 6
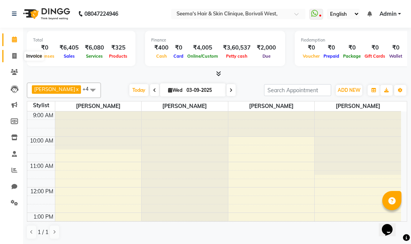
click at [12, 57] on icon at bounding box center [14, 56] width 4 height 6
select select "8084"
select select "service"
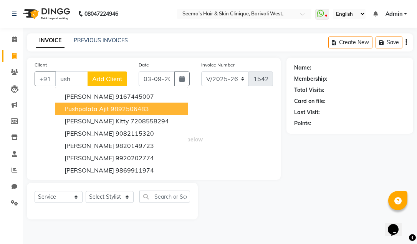
click at [74, 108] on span "Pushpalata Ajit" at bounding box center [87, 109] width 45 height 8
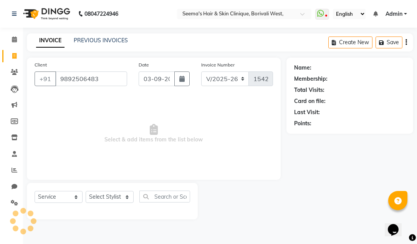
type input "9892506483"
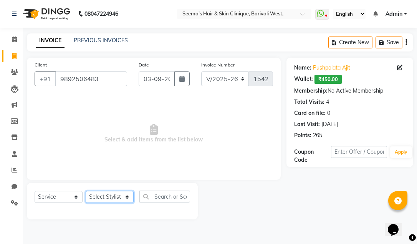
click at [128, 195] on select "Select Stylist [PERSON_NAME] [PERSON_NAME] [PERSON_NAME] [PERSON_NAME] [PERSON_…" at bounding box center [110, 197] width 48 height 12
select select "75553"
click at [86, 191] on select "Select Stylist [PERSON_NAME] [PERSON_NAME] [PERSON_NAME] [PERSON_NAME] [PERSON_…" at bounding box center [110, 197] width 48 height 12
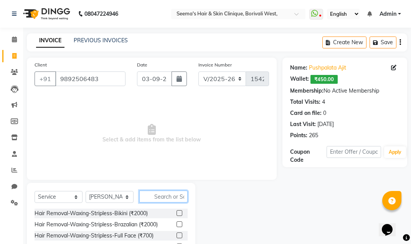
click at [154, 197] on input "text" at bounding box center [163, 196] width 48 height 12
type input "Y"
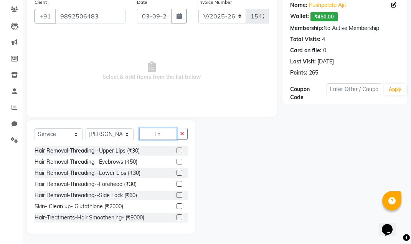
scroll to position [64, 0]
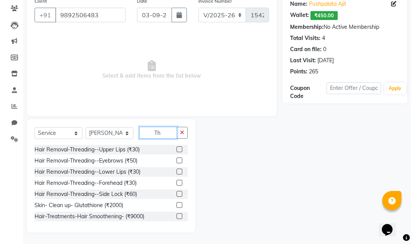
type input "Th"
click at [177, 160] on label at bounding box center [180, 160] width 6 height 6
click at [177, 160] on input "checkbox" at bounding box center [179, 160] width 5 height 5
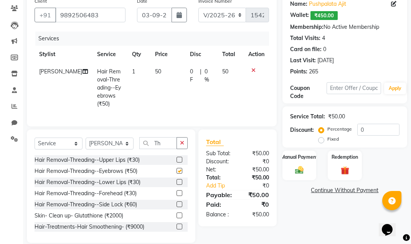
checkbox input "false"
click at [184, 140] on icon "button" at bounding box center [182, 142] width 4 height 5
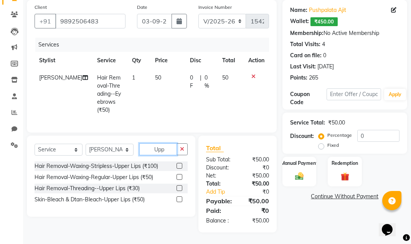
scroll to position [55, 0]
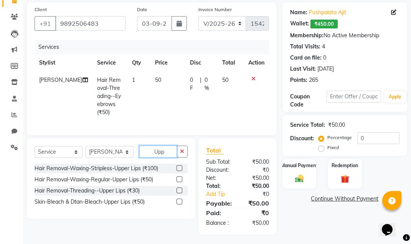
type input "Upp"
click at [180, 165] on label at bounding box center [180, 168] width 6 height 6
click at [180, 166] on input "checkbox" at bounding box center [179, 168] width 5 height 5
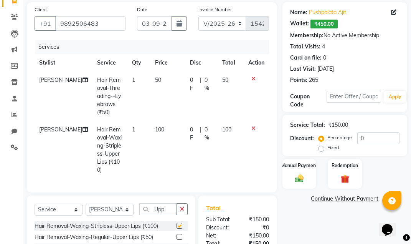
checkbox input "false"
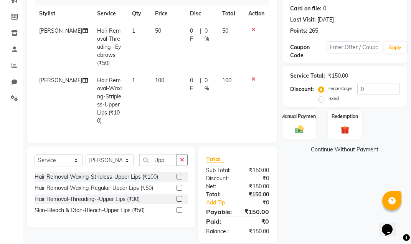
scroll to position [105, 0]
click at [297, 127] on img at bounding box center [299, 129] width 15 height 10
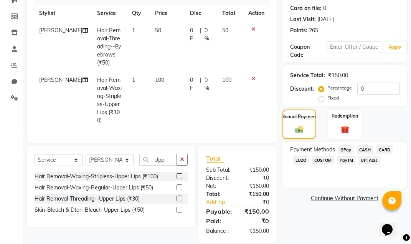
click at [362, 151] on span "CASH" at bounding box center [365, 149] width 17 height 9
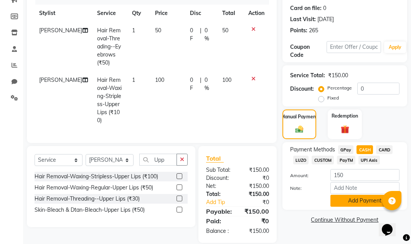
click at [349, 202] on button "Add Payment" at bounding box center [365, 201] width 69 height 12
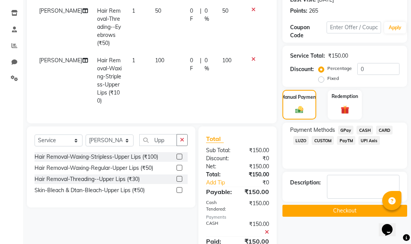
scroll to position [145, 0]
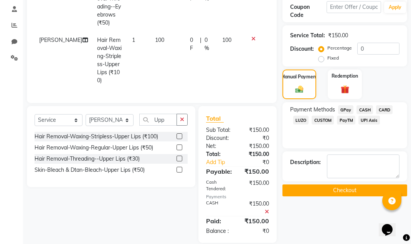
click at [350, 196] on div "Name: Pushpalata Ajit Wallet: ₹450.00 Membership: No Active Membership Total Vi…" at bounding box center [348, 78] width 131 height 330
click at [350, 191] on button "Checkout" at bounding box center [345, 190] width 125 height 12
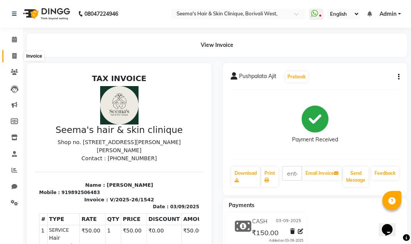
click at [15, 55] on icon at bounding box center [14, 56] width 4 height 6
select select "service"
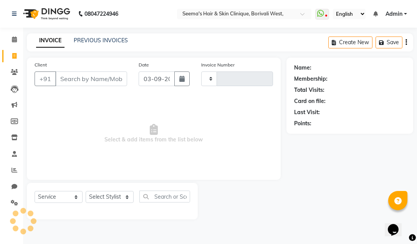
type input "1543"
select select "8084"
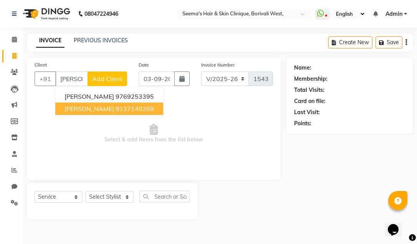
click at [97, 108] on span "[PERSON_NAME]" at bounding box center [90, 109] width 50 height 8
type input "9137140268"
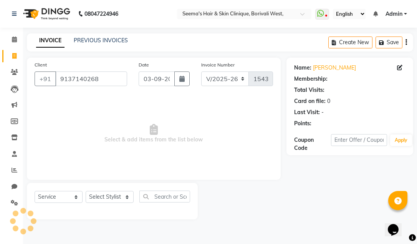
select select "1: Object"
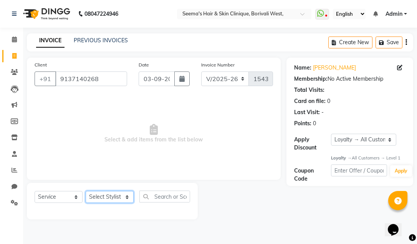
click at [127, 195] on select "Select Stylist [PERSON_NAME] [PERSON_NAME] [PERSON_NAME] [PERSON_NAME] [PERSON_…" at bounding box center [110, 197] width 48 height 12
select select "88244"
click at [86, 191] on select "Select Stylist [PERSON_NAME] [PERSON_NAME] [PERSON_NAME] [PERSON_NAME] [PERSON_…" at bounding box center [110, 197] width 48 height 12
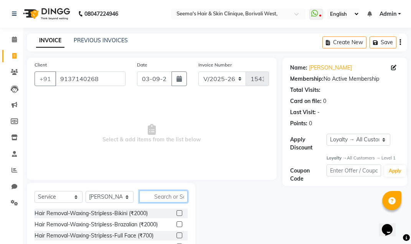
click at [158, 198] on input "text" at bounding box center [163, 196] width 48 height 12
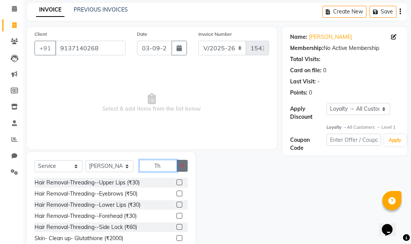
scroll to position [64, 0]
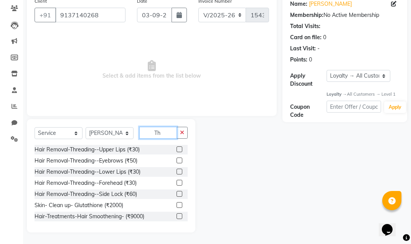
type input "Th"
click at [177, 160] on label at bounding box center [180, 160] width 6 height 6
click at [177, 160] on input "checkbox" at bounding box center [179, 160] width 5 height 5
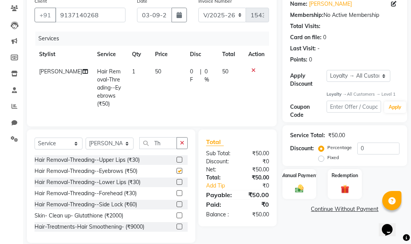
checkbox input "false"
click at [177, 157] on label at bounding box center [180, 160] width 6 height 6
click at [177, 157] on input "checkbox" at bounding box center [179, 159] width 5 height 5
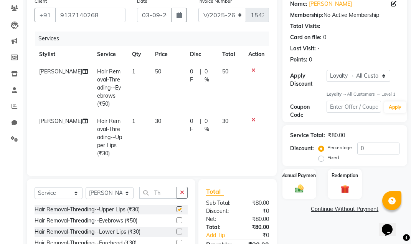
checkbox input "false"
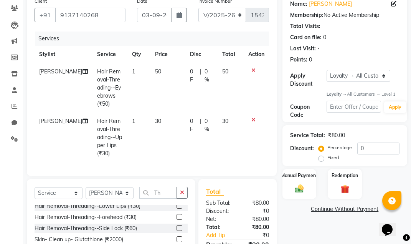
scroll to position [22, 0]
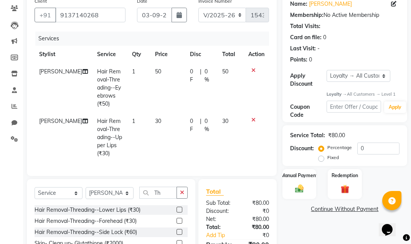
click at [177, 216] on div at bounding box center [182, 221] width 11 height 10
click at [177, 218] on label at bounding box center [180, 221] width 6 height 6
click at [177, 218] on input "checkbox" at bounding box center [179, 220] width 5 height 5
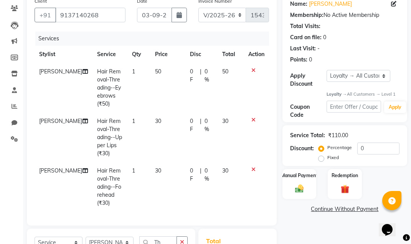
checkbox input "false"
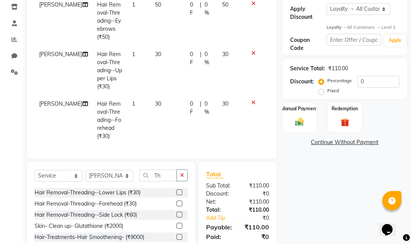
scroll to position [155, 0]
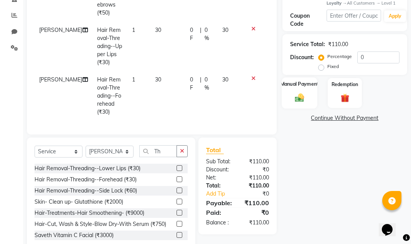
click at [299, 101] on img at bounding box center [299, 98] width 15 height 10
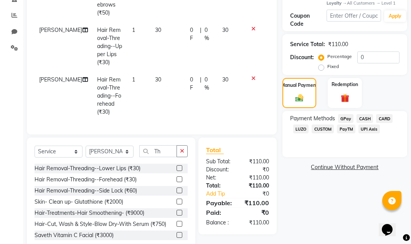
click at [345, 117] on span "GPay" at bounding box center [346, 118] width 16 height 9
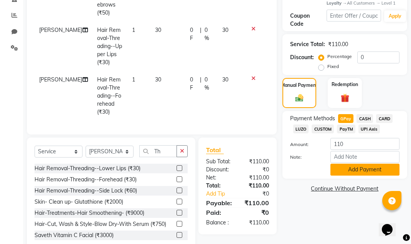
click at [367, 167] on button "Add Payment" at bounding box center [365, 170] width 69 height 12
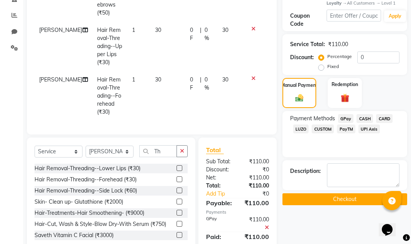
click at [334, 198] on button "Checkout" at bounding box center [345, 199] width 125 height 12
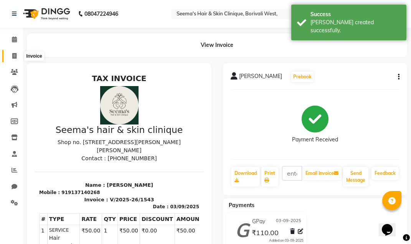
click at [15, 55] on icon at bounding box center [14, 56] width 4 height 6
select select "service"
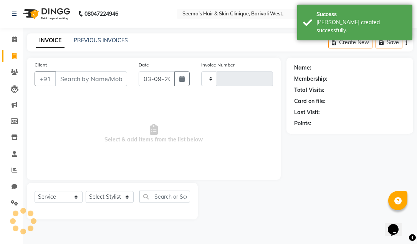
type input "1544"
select select "8084"
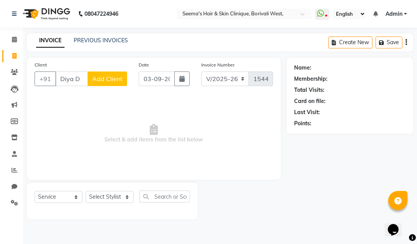
type input "Diya"
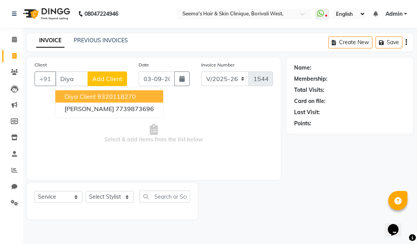
click at [78, 77] on input "Diya" at bounding box center [71, 78] width 33 height 15
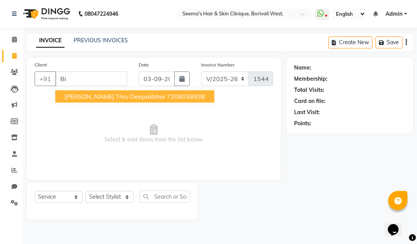
type input "B"
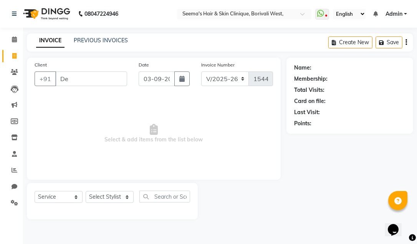
type input "D"
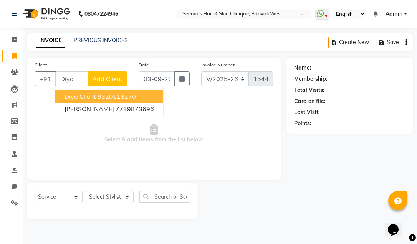
type input "Diya"
click at [99, 78] on span "Add Client" at bounding box center [107, 79] width 30 height 8
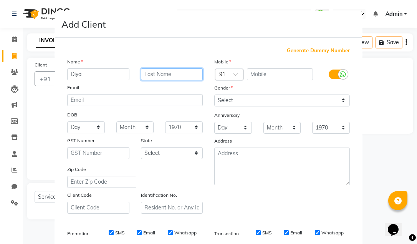
click at [149, 71] on input "text" at bounding box center [172, 74] width 62 height 12
type input "Soni"
click at [311, 47] on span "Generate Dummy Number" at bounding box center [318, 51] width 63 height 8
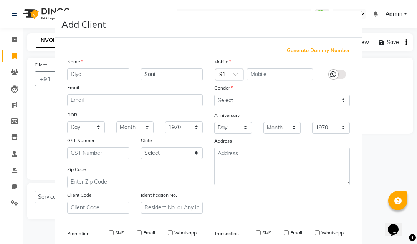
type input "1357900000095"
checkbox input "false"
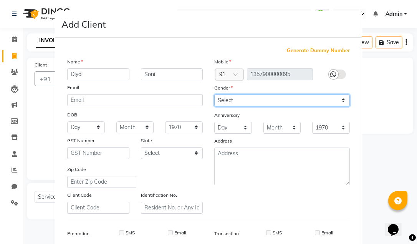
click at [339, 99] on select "Select [DEMOGRAPHIC_DATA] [DEMOGRAPHIC_DATA] Other Prefer Not To Say" at bounding box center [282, 100] width 136 height 12
select select "[DEMOGRAPHIC_DATA]"
click at [214, 94] on select "Select [DEMOGRAPHIC_DATA] [DEMOGRAPHIC_DATA] Other Prefer Not To Say" at bounding box center [282, 100] width 136 height 12
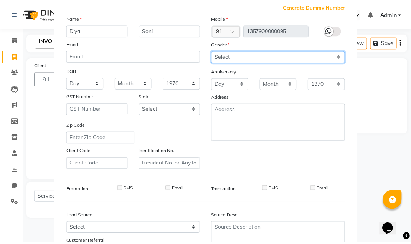
scroll to position [111, 0]
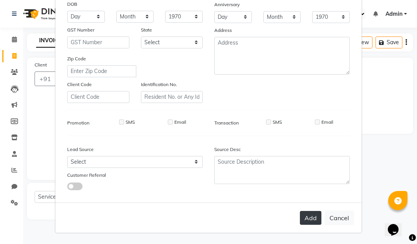
click at [309, 216] on button "Add" at bounding box center [311, 218] width 22 height 14
type input "1357900000095"
select select
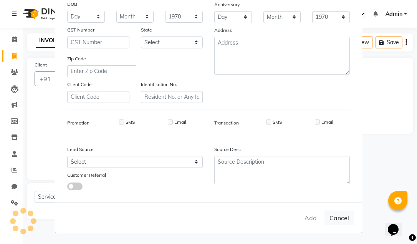
select select
checkbox input "false"
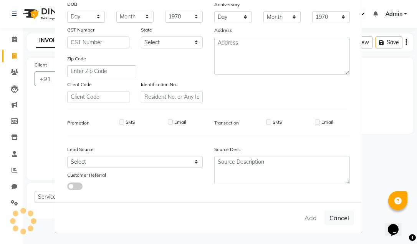
checkbox input "false"
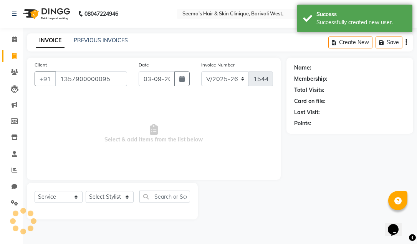
select select "1: Object"
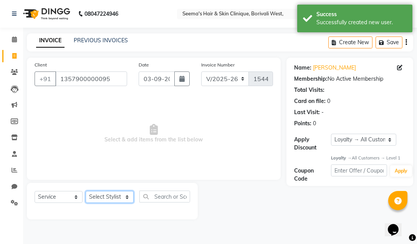
click at [127, 198] on select "Select Stylist [PERSON_NAME] [PERSON_NAME] [PERSON_NAME] [PERSON_NAME] [PERSON_…" at bounding box center [110, 197] width 48 height 12
select select "75453"
click at [86, 191] on select "Select Stylist [PERSON_NAME] [PERSON_NAME] [PERSON_NAME] [PERSON_NAME] [PERSON_…" at bounding box center [110, 197] width 48 height 12
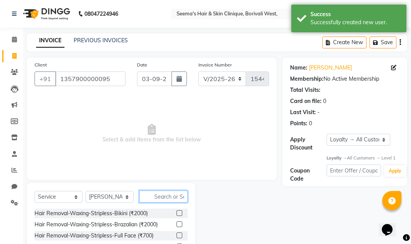
click at [167, 196] on input "text" at bounding box center [163, 196] width 48 height 12
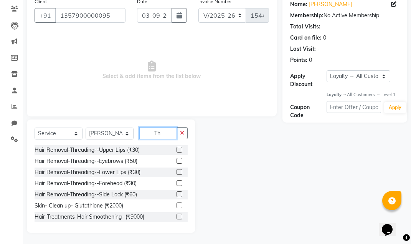
scroll to position [64, 0]
type input "Th"
click at [177, 160] on label at bounding box center [180, 160] width 6 height 6
click at [177, 160] on input "checkbox" at bounding box center [179, 160] width 5 height 5
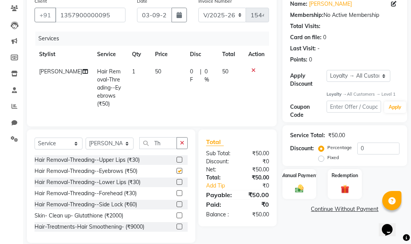
checkbox input "false"
click at [177, 157] on label at bounding box center [180, 160] width 6 height 6
click at [177, 157] on input "checkbox" at bounding box center [179, 159] width 5 height 5
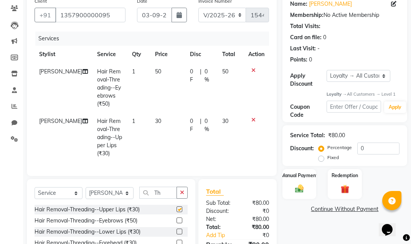
checkbox input "false"
click at [177, 228] on label at bounding box center [180, 231] width 6 height 6
click at [177, 229] on input "checkbox" at bounding box center [179, 231] width 5 height 5
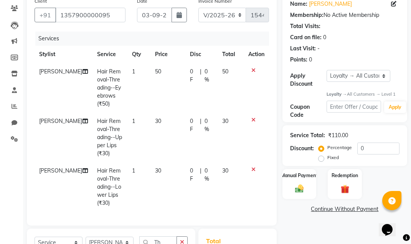
checkbox input "false"
click at [299, 190] on img at bounding box center [299, 189] width 15 height 10
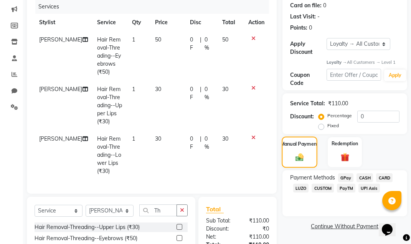
scroll to position [155, 0]
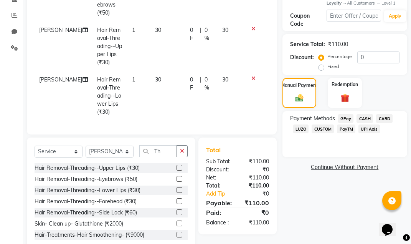
click at [365, 118] on span "CASH" at bounding box center [365, 118] width 17 height 9
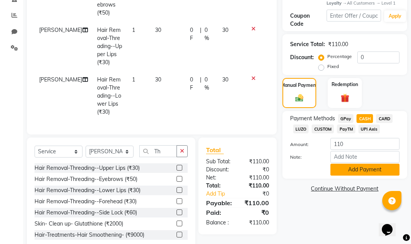
click at [368, 170] on button "Add Payment" at bounding box center [365, 170] width 69 height 12
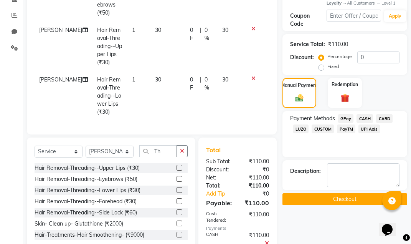
click at [350, 199] on button "Checkout" at bounding box center [345, 199] width 125 height 12
